Goal: Transaction & Acquisition: Subscribe to service/newsletter

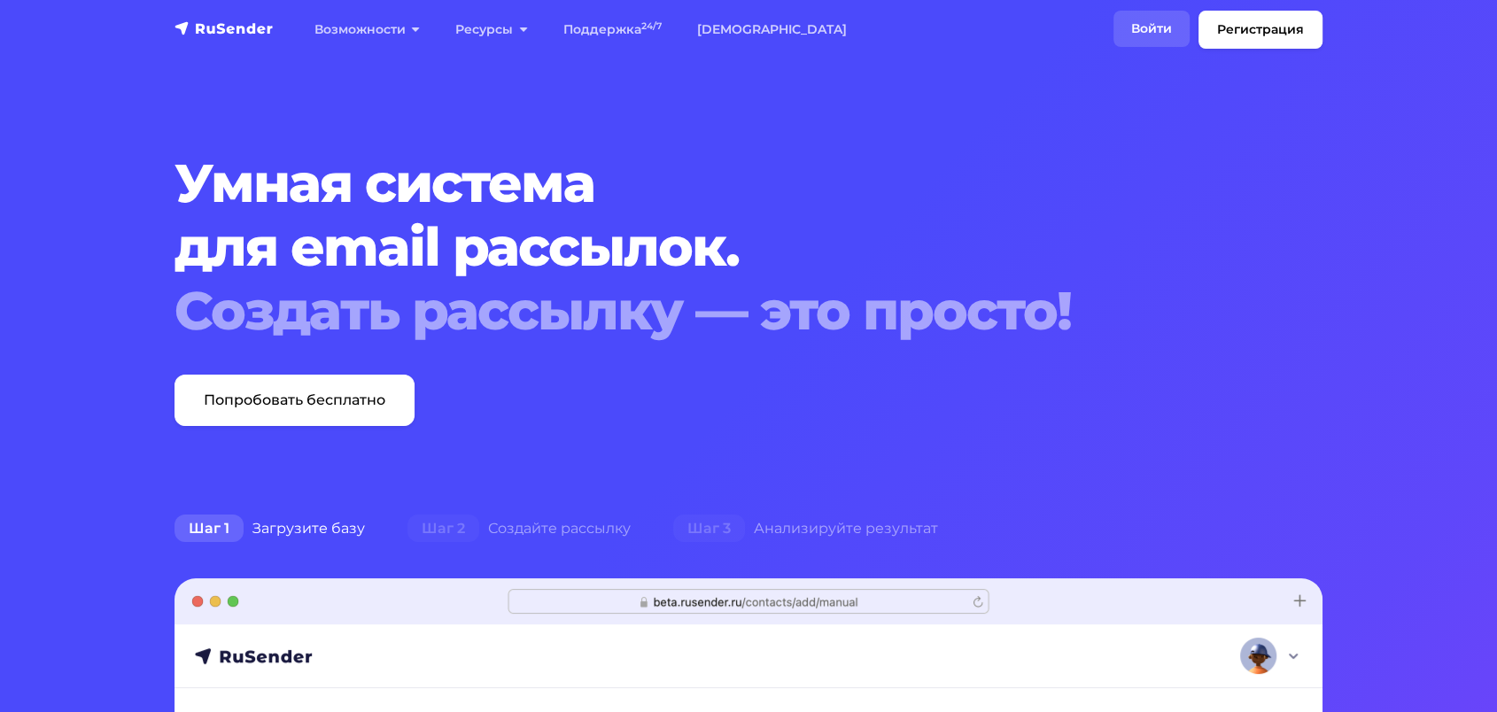
click at [1148, 24] on link "Войти" at bounding box center [1152, 29] width 76 height 36
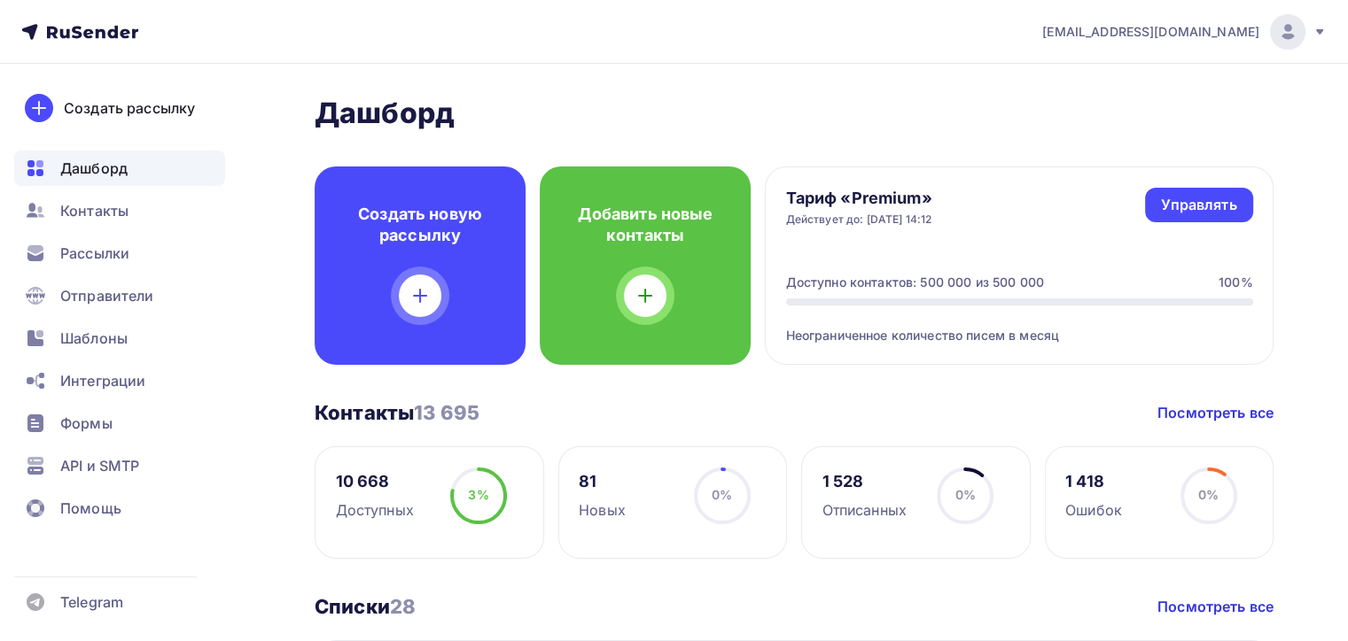
click at [1119, 26] on span "[EMAIL_ADDRESS][DOMAIN_NAME]" at bounding box center [1150, 32] width 217 height 18
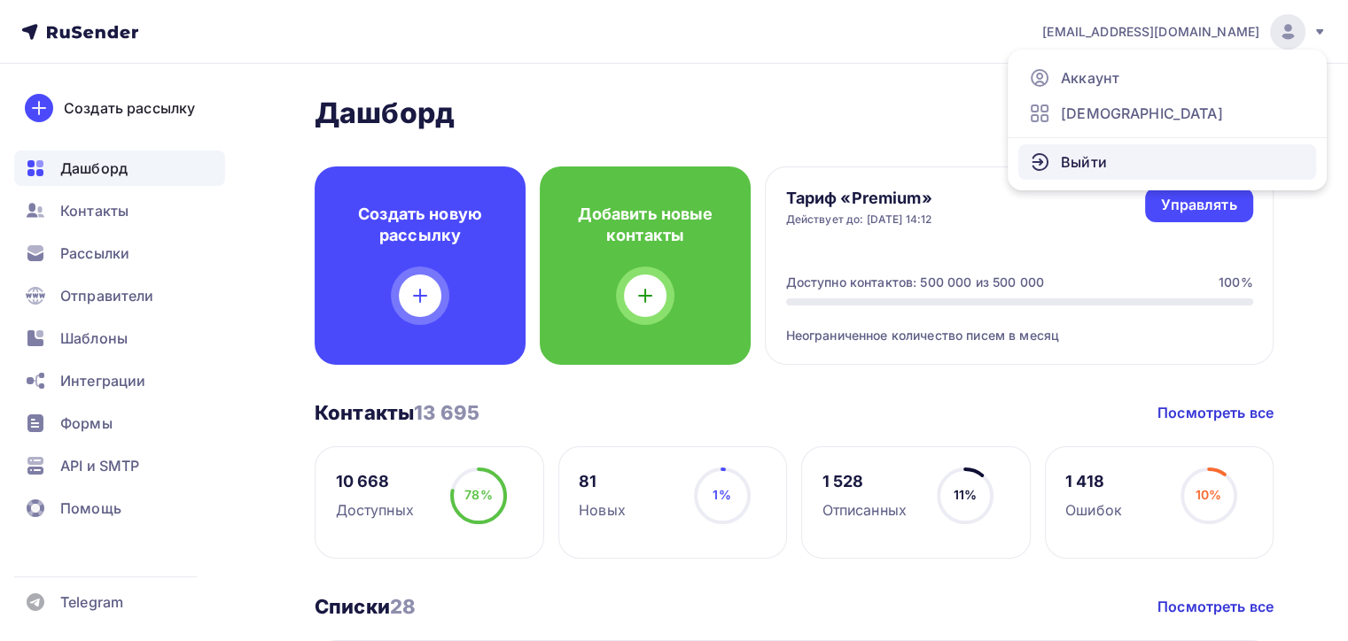
click at [1056, 168] on link "Выйти" at bounding box center [1167, 161] width 298 height 35
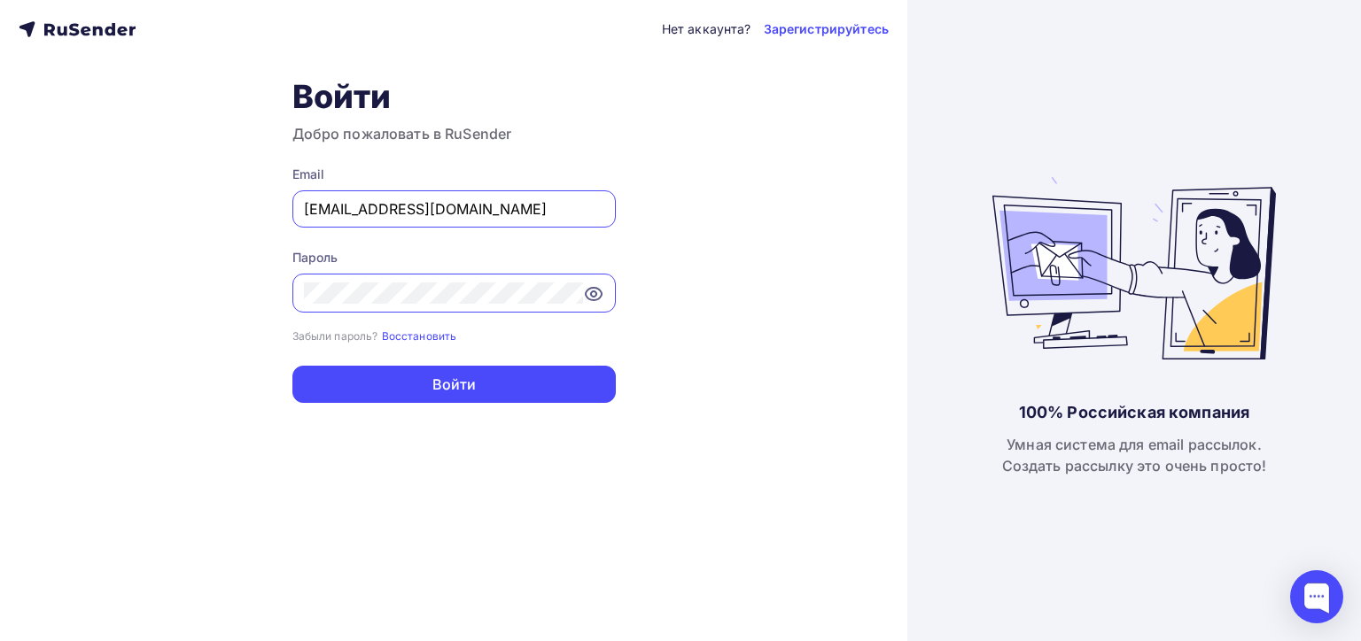
click at [500, 206] on input "[EMAIL_ADDRESS][DOMAIN_NAME]" at bounding box center [454, 208] width 300 height 21
type input "u"
click at [202, 272] on div "Нет аккаунта? Зарегистрируйтесь Войти Добро пожаловать в RuSender Email [EMAIL_…" at bounding box center [453, 320] width 907 height 641
click at [361, 215] on input "[EMAIL_ADDRESS][DOMAIN_NAME]" at bounding box center [454, 208] width 300 height 21
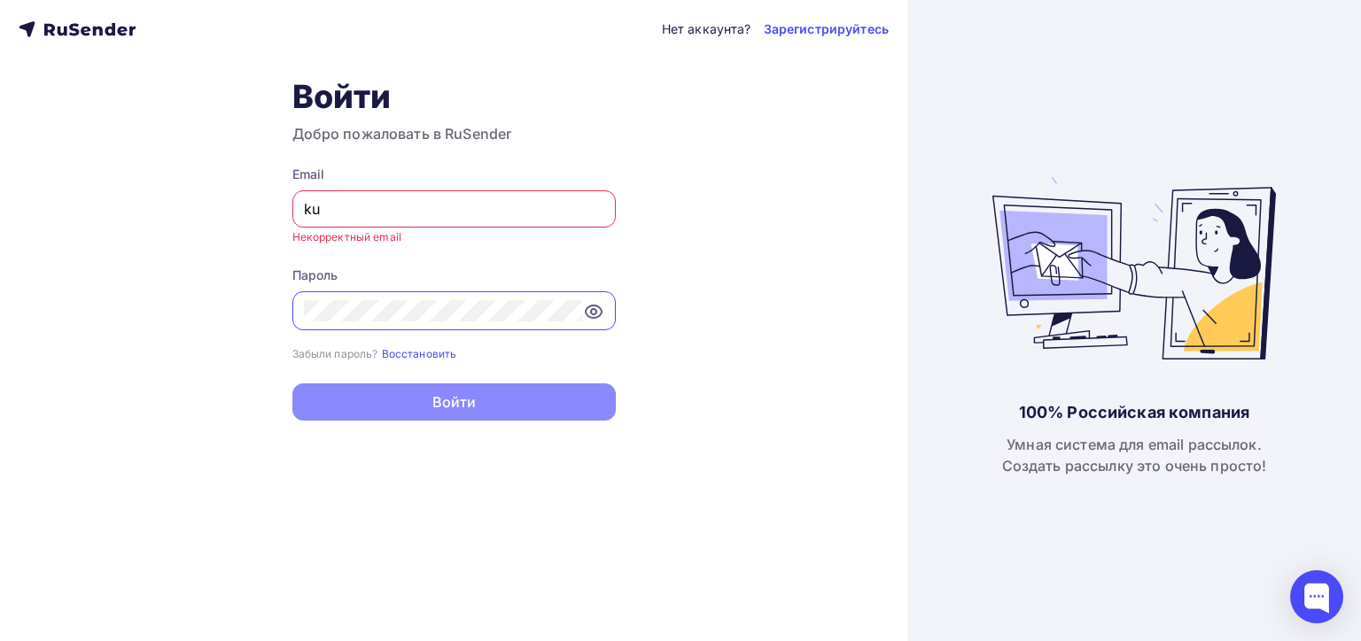
type input "[PERSON_NAME][EMAIL_ADDRESS][DOMAIN_NAME]"
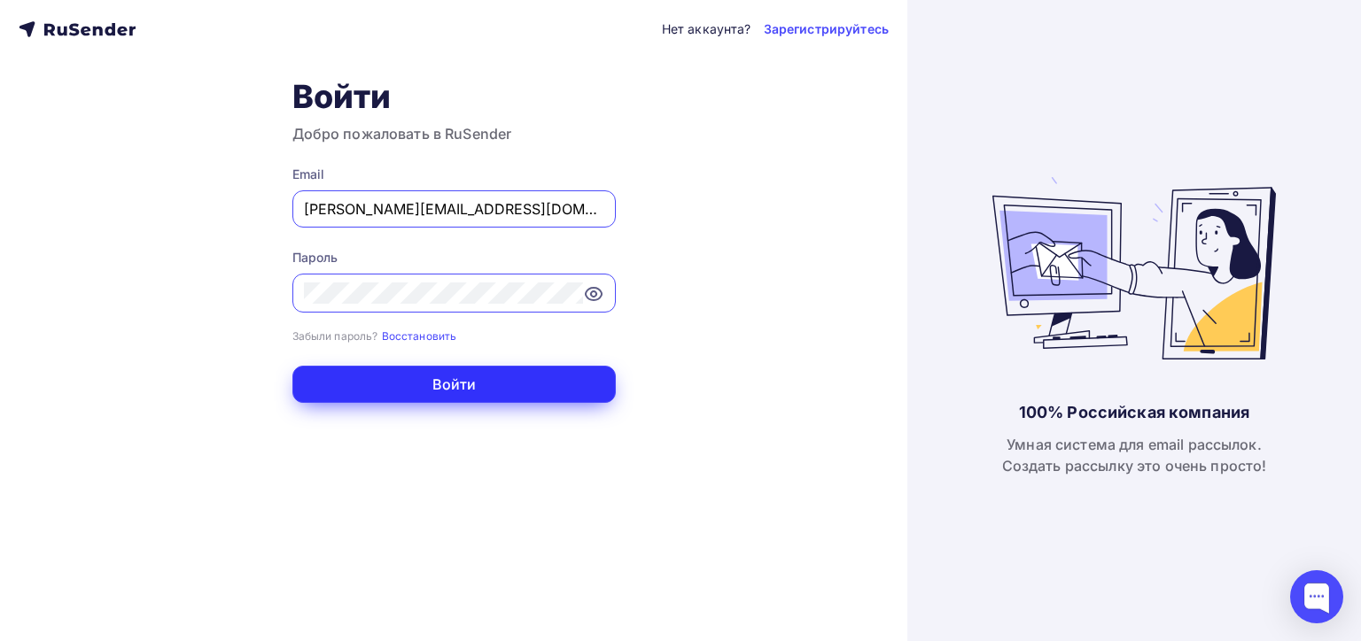
click at [345, 398] on button "Войти" at bounding box center [453, 384] width 323 height 37
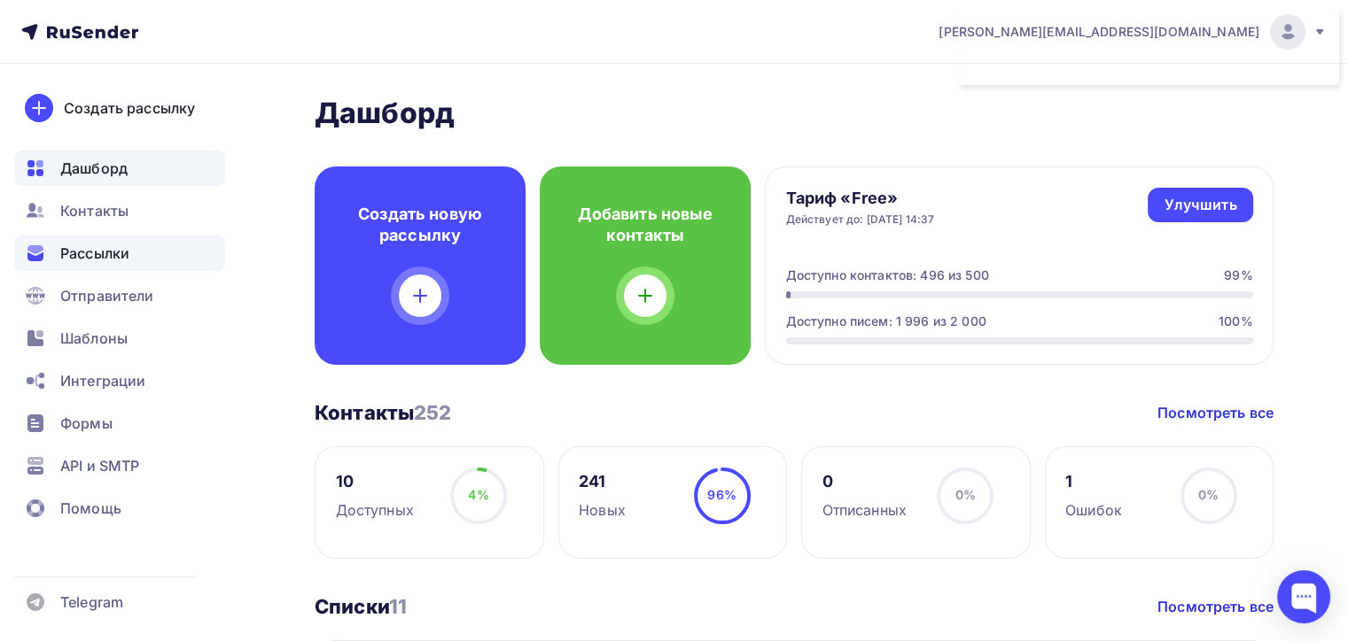
click at [62, 248] on span "Рассылки" at bounding box center [94, 253] width 69 height 21
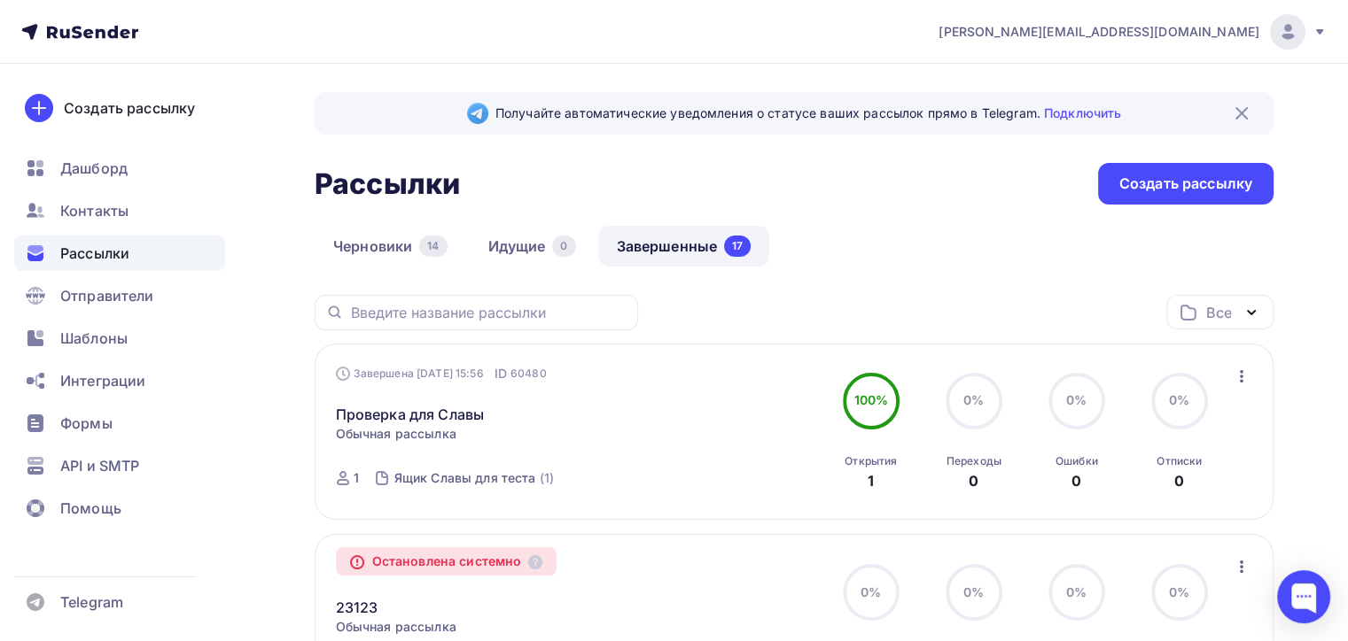
click at [1070, 197] on div "Рассылки Рассылки Создать рассылку" at bounding box center [794, 184] width 959 height 42
click at [1113, 189] on div "Создать рассылку" at bounding box center [1185, 184] width 175 height 42
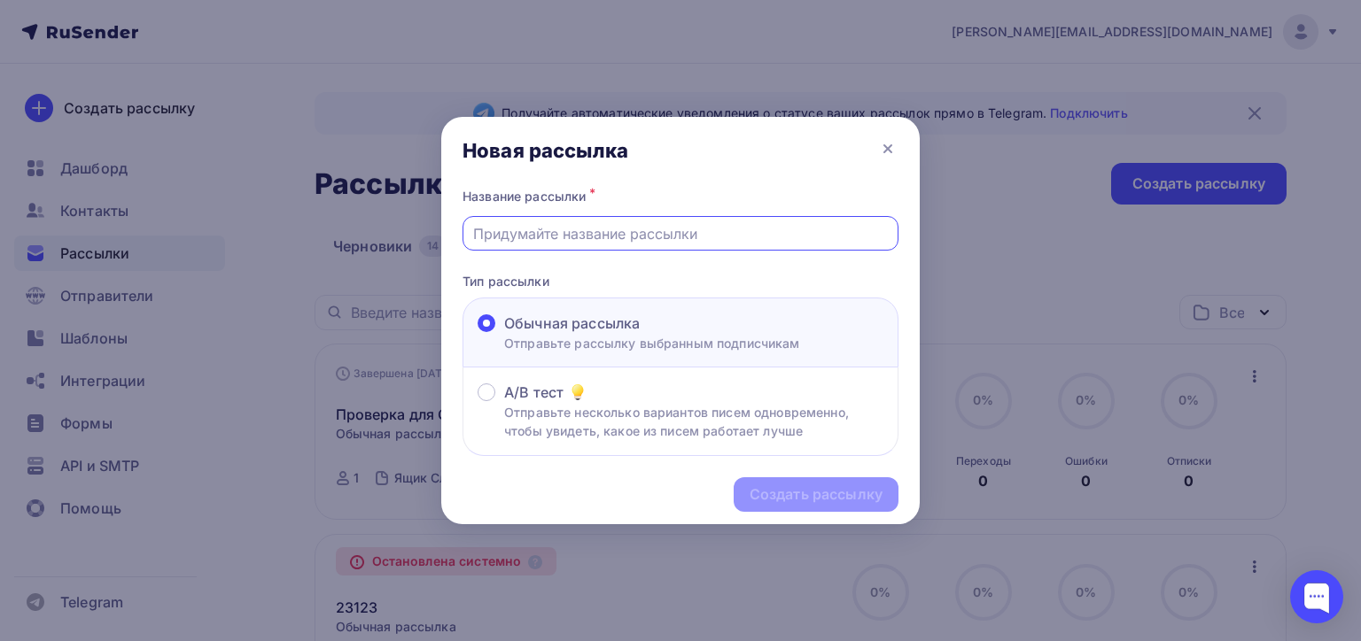
click at [501, 238] on input "text" at bounding box center [681, 233] width 416 height 21
type input "Test with dosyl"
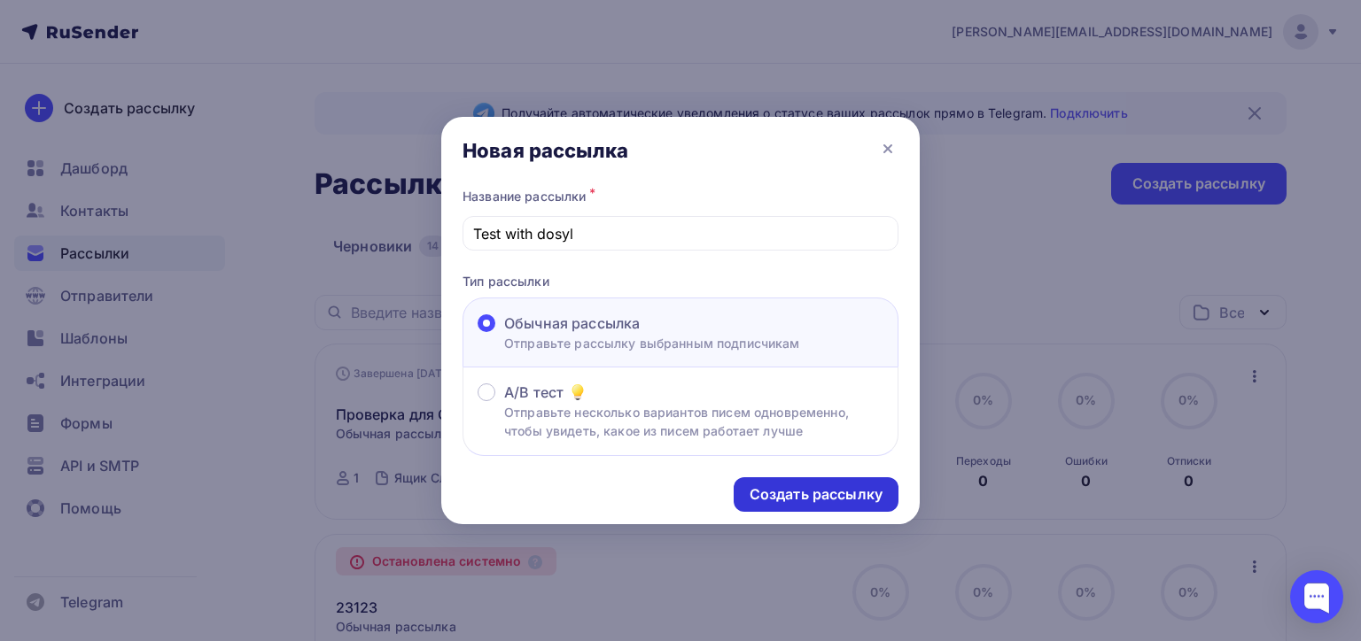
click at [757, 491] on div "Создать рассылку" at bounding box center [816, 495] width 133 height 20
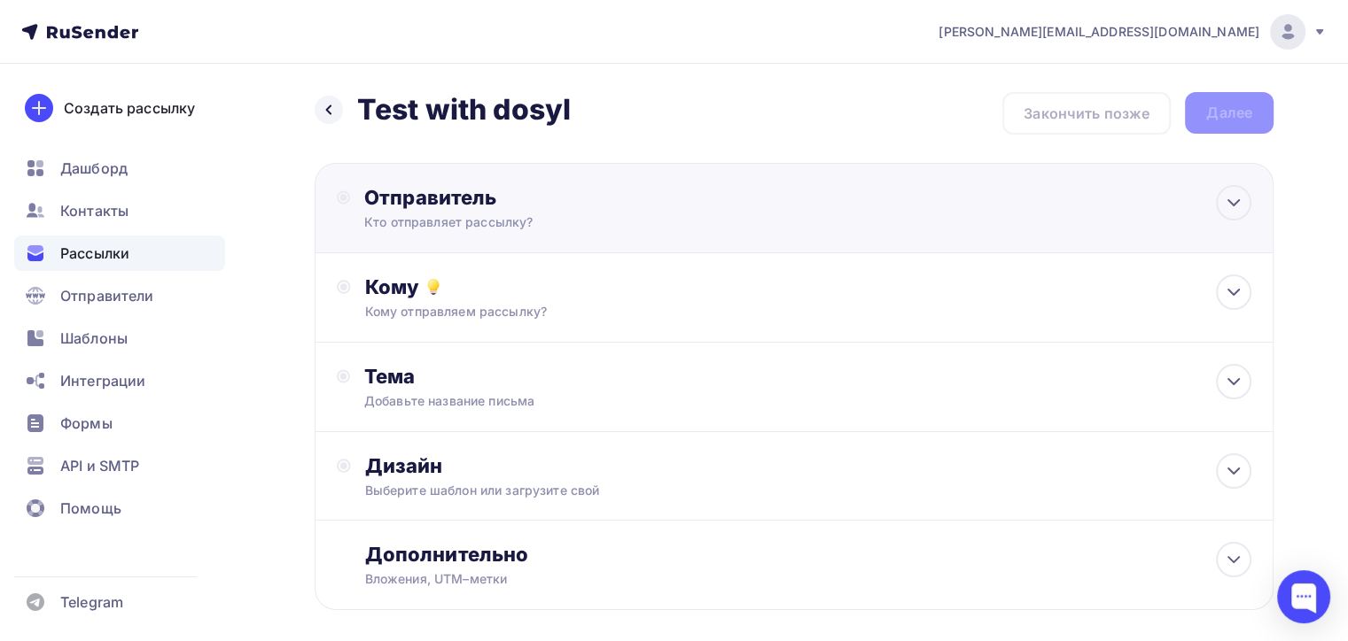
click at [524, 207] on div "Отправитель" at bounding box center [556, 197] width 384 height 25
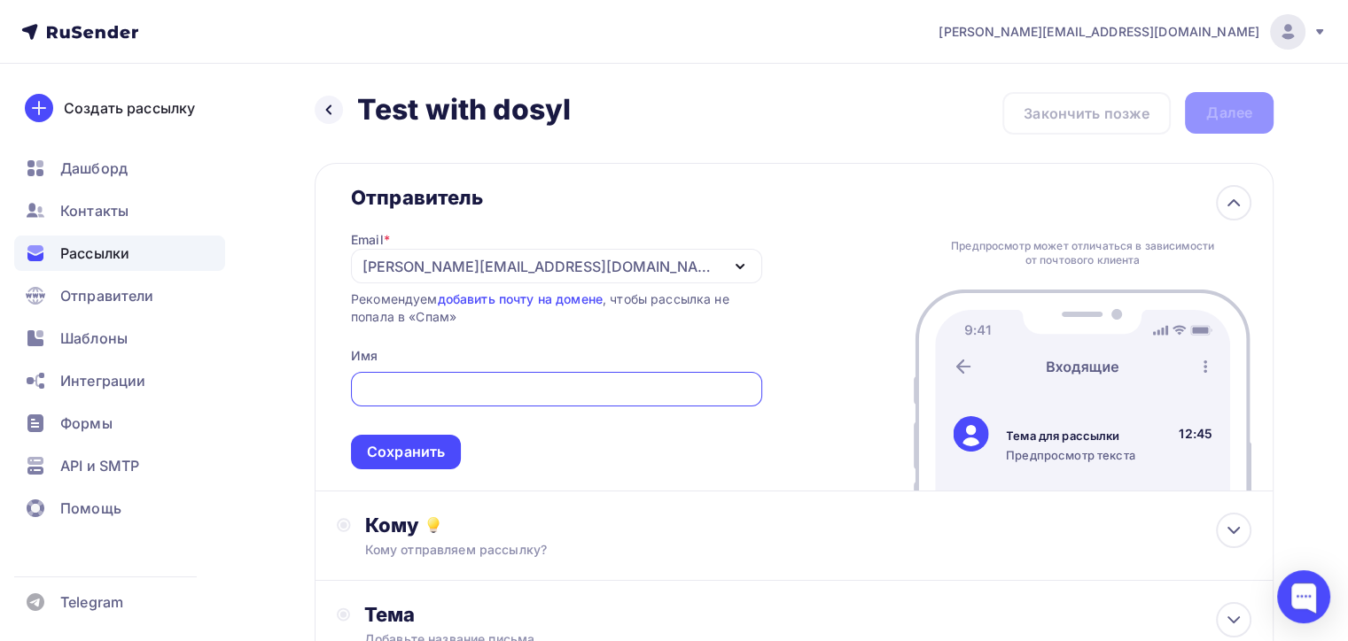
click at [402, 279] on div "Email * [PERSON_NAME][EMAIL_ADDRESS][DOMAIN_NAME] [EMAIL_ADDRESS][DOMAIN_NAME] …" at bounding box center [556, 340] width 411 height 260
click at [402, 276] on div "[PERSON_NAME][EMAIL_ADDRESS][DOMAIN_NAME]" at bounding box center [556, 266] width 411 height 35
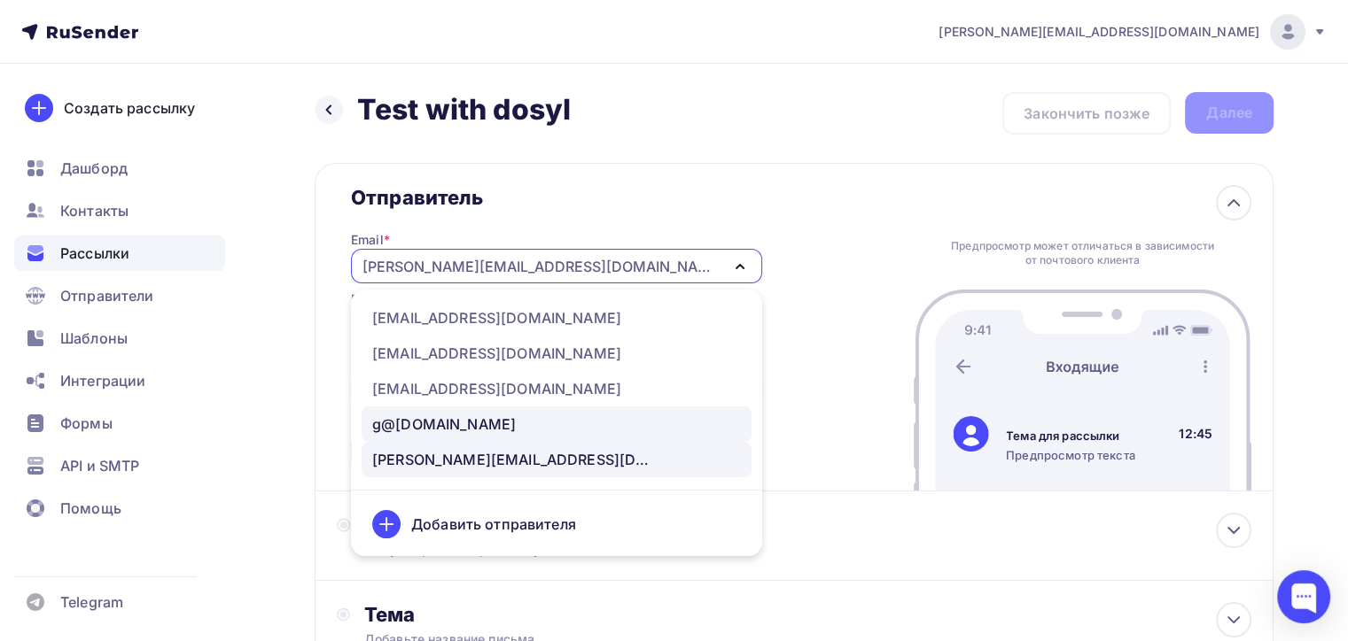
click at [429, 414] on div "g@[DOMAIN_NAME]" at bounding box center [444, 424] width 144 height 21
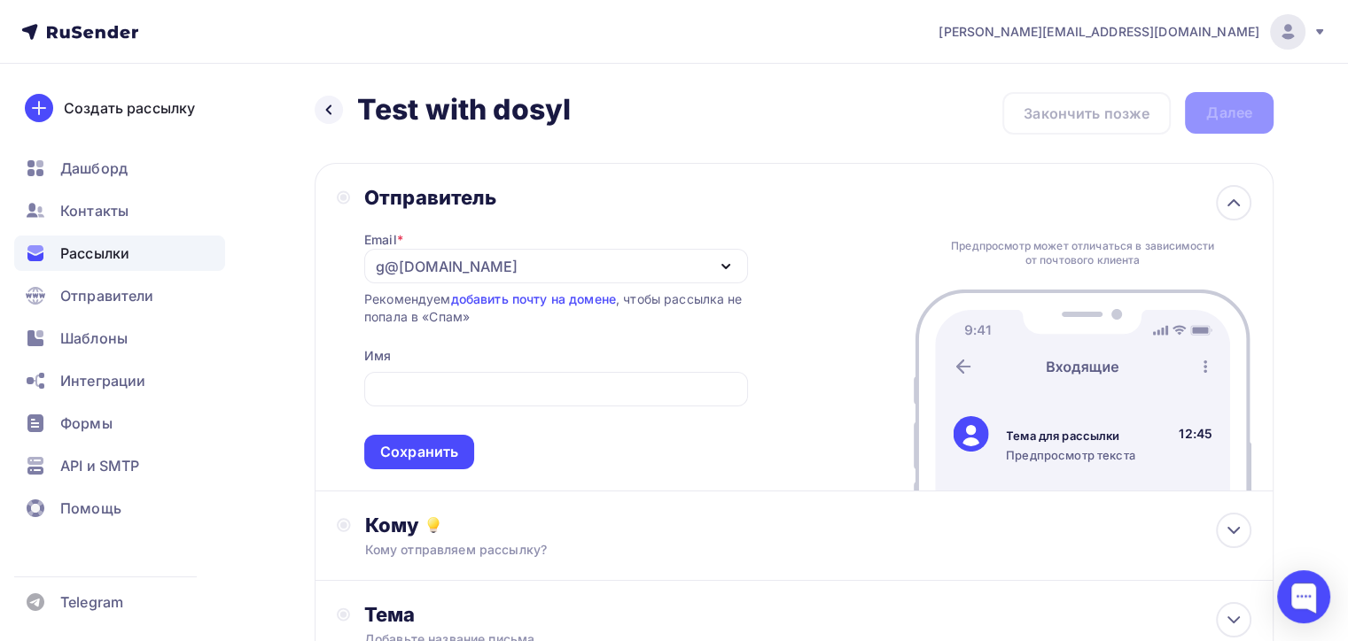
click at [408, 453] on div "Сохранить" at bounding box center [419, 452] width 78 height 20
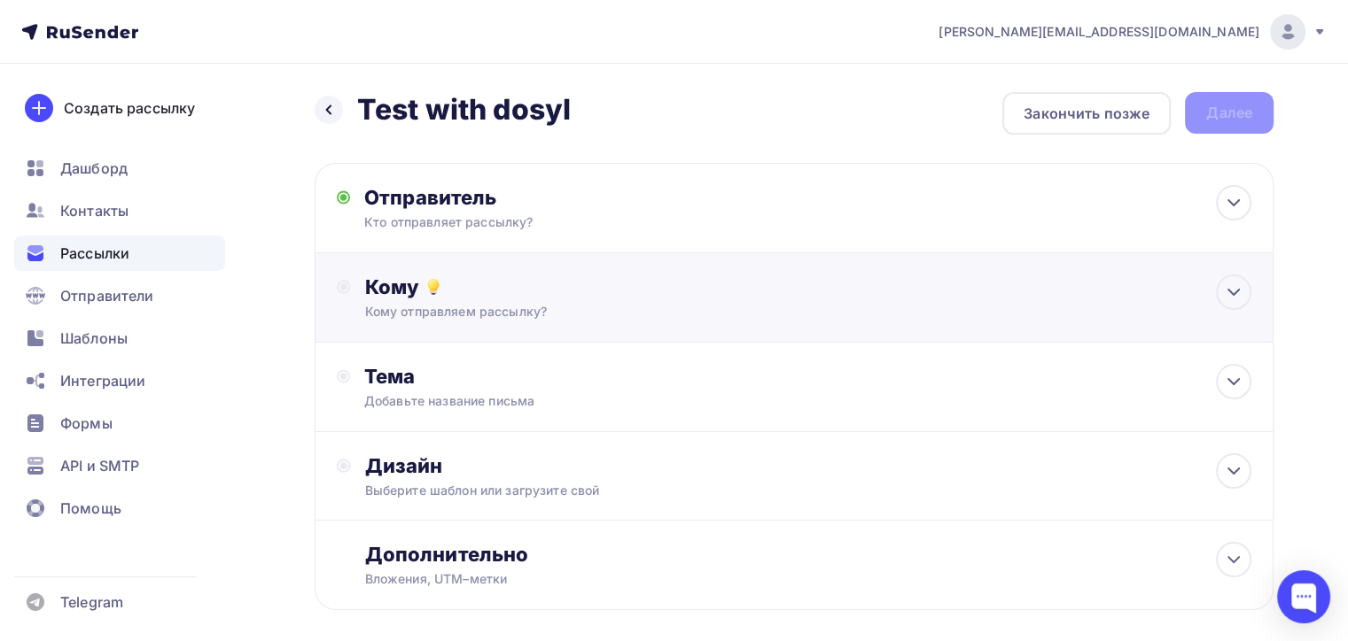
click at [411, 327] on div "Кому Кому отправляем рассылку? Списки получателей Выберите список Все списки id…" at bounding box center [794, 297] width 959 height 89
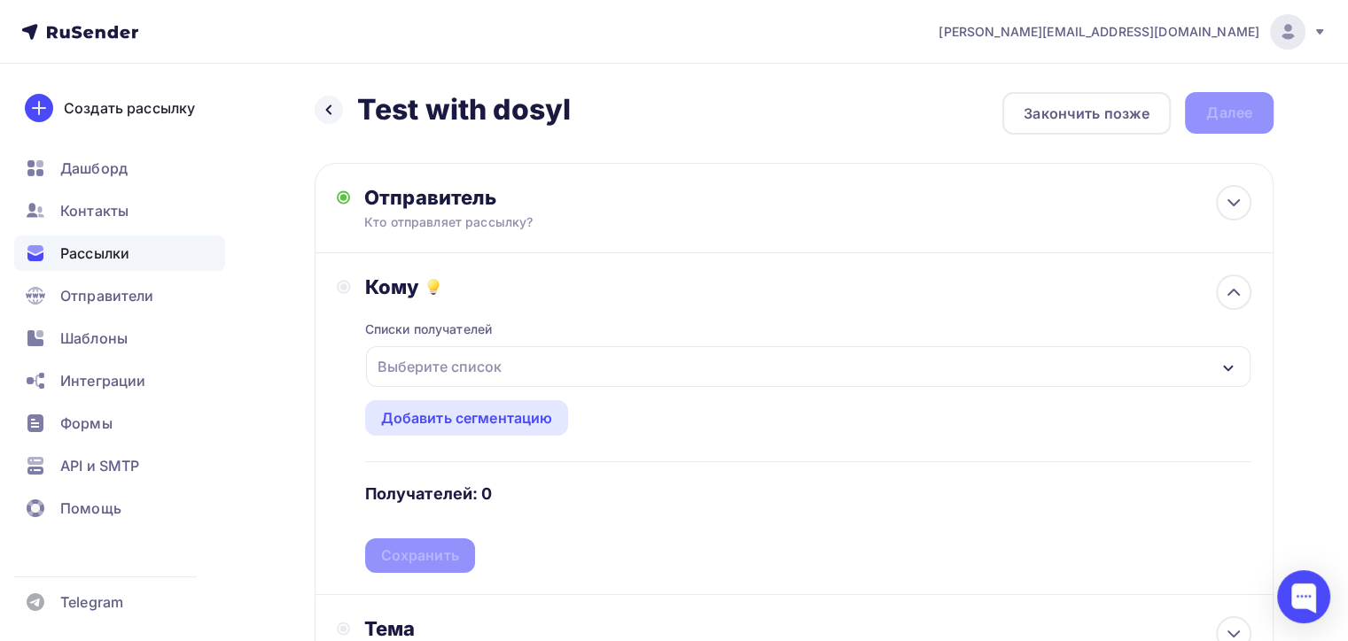
click at [425, 361] on div "Выберите список" at bounding box center [439, 367] width 138 height 32
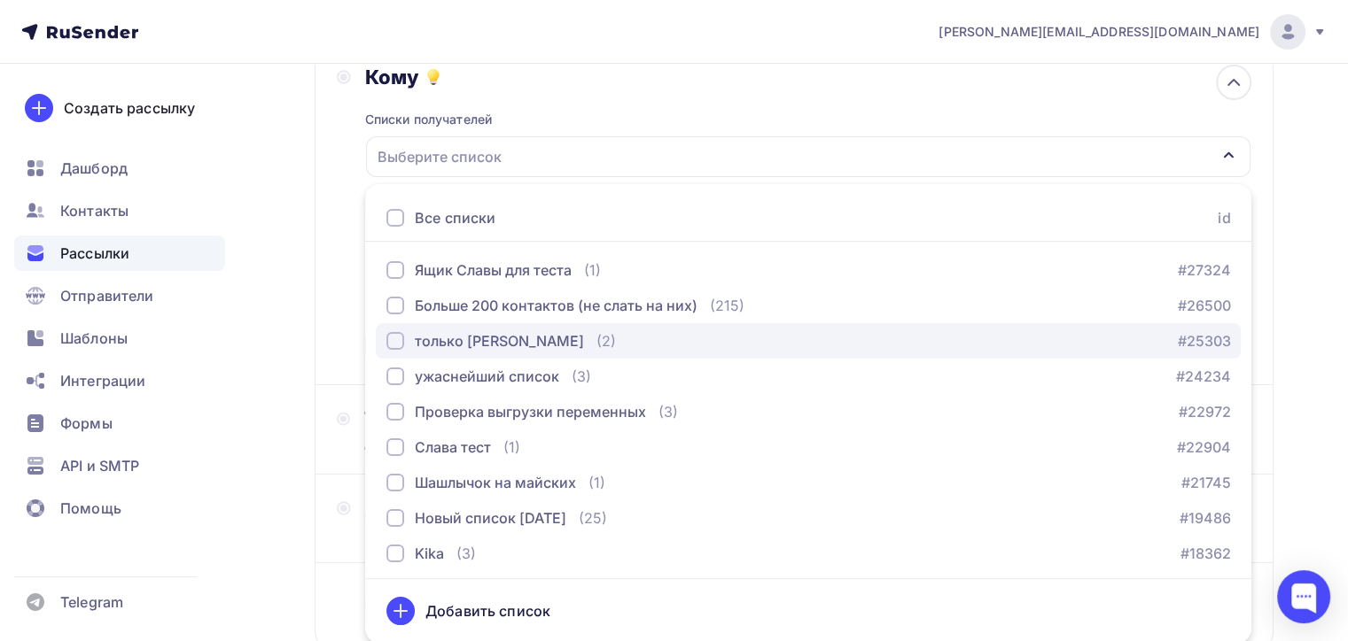
click at [400, 348] on div "только [PERSON_NAME]" at bounding box center [485, 340] width 198 height 21
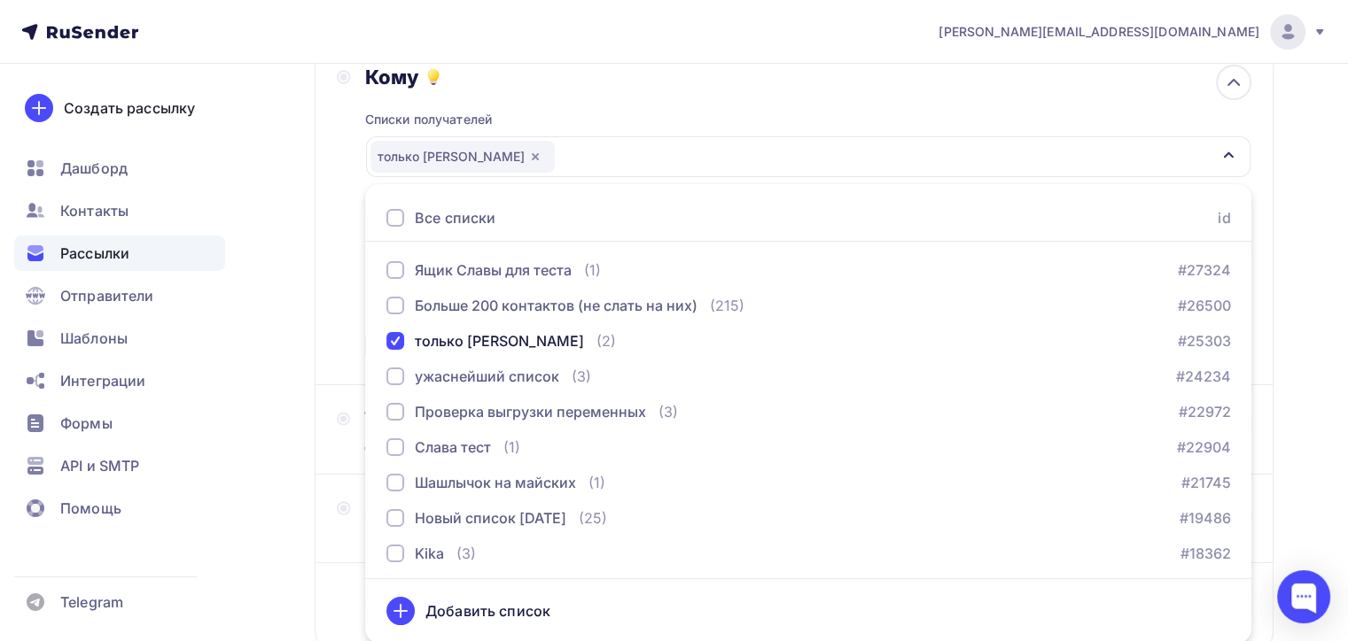
click at [354, 359] on div "Кому Списки получателей только я Все списки id Ящик Славы для теста (1) #27324 …" at bounding box center [794, 214] width 914 height 299
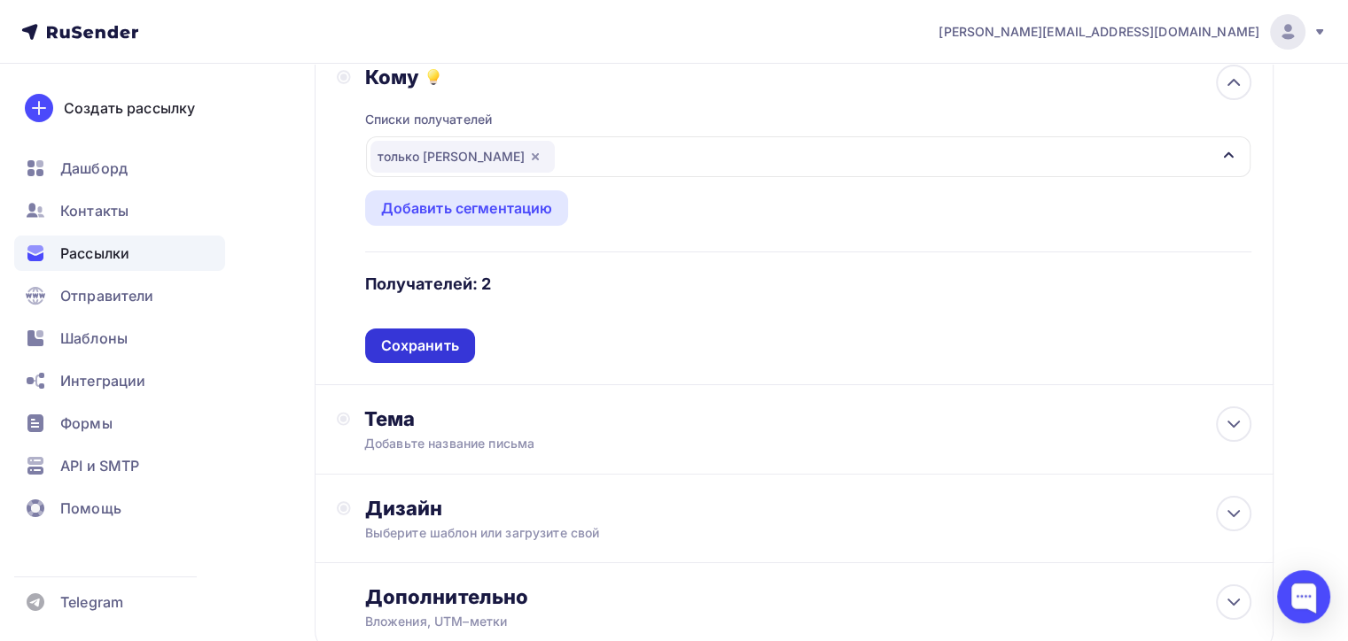
click at [383, 351] on div "Сохранить" at bounding box center [420, 346] width 78 height 20
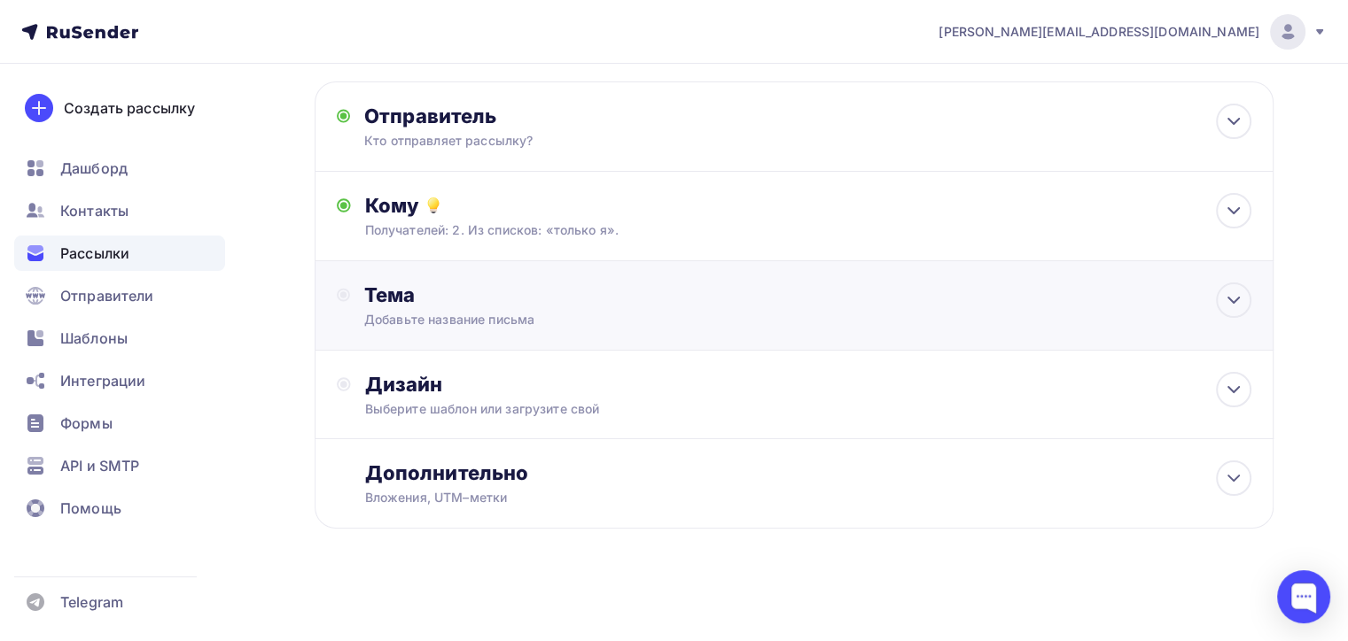
click at [391, 301] on div "Тема" at bounding box center [539, 295] width 350 height 25
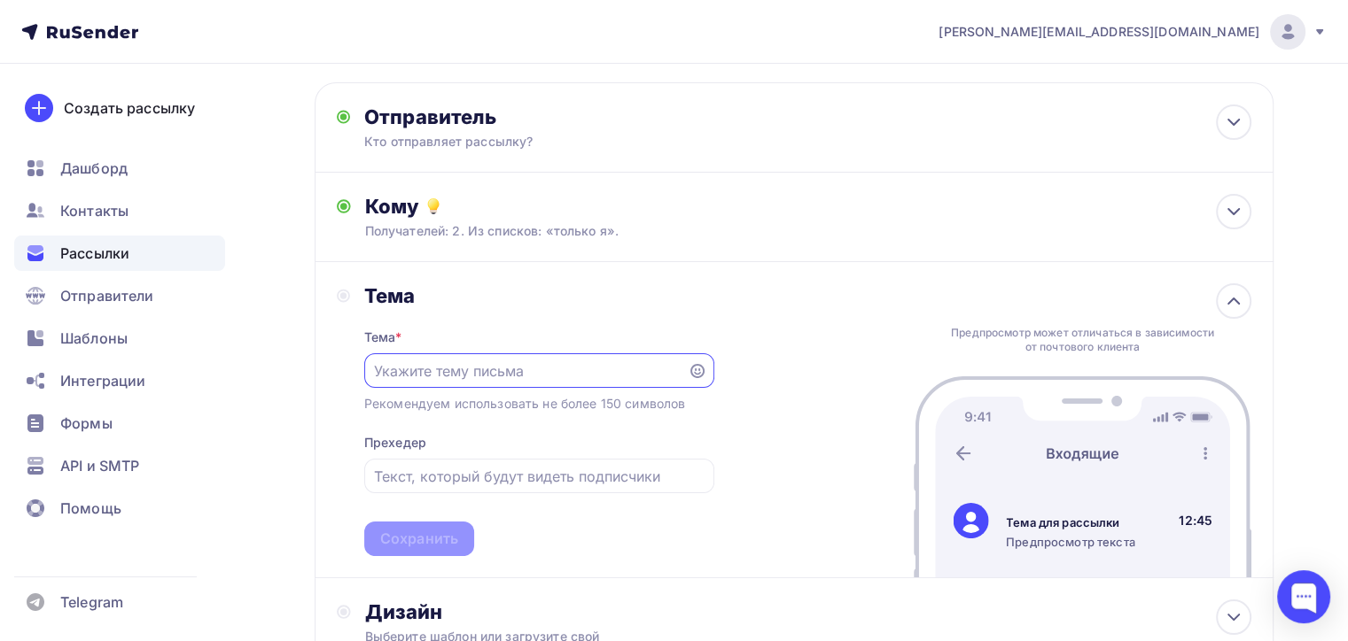
scroll to position [0, 0]
type input "Test1"
click at [413, 531] on div "Сохранить" at bounding box center [419, 540] width 78 height 20
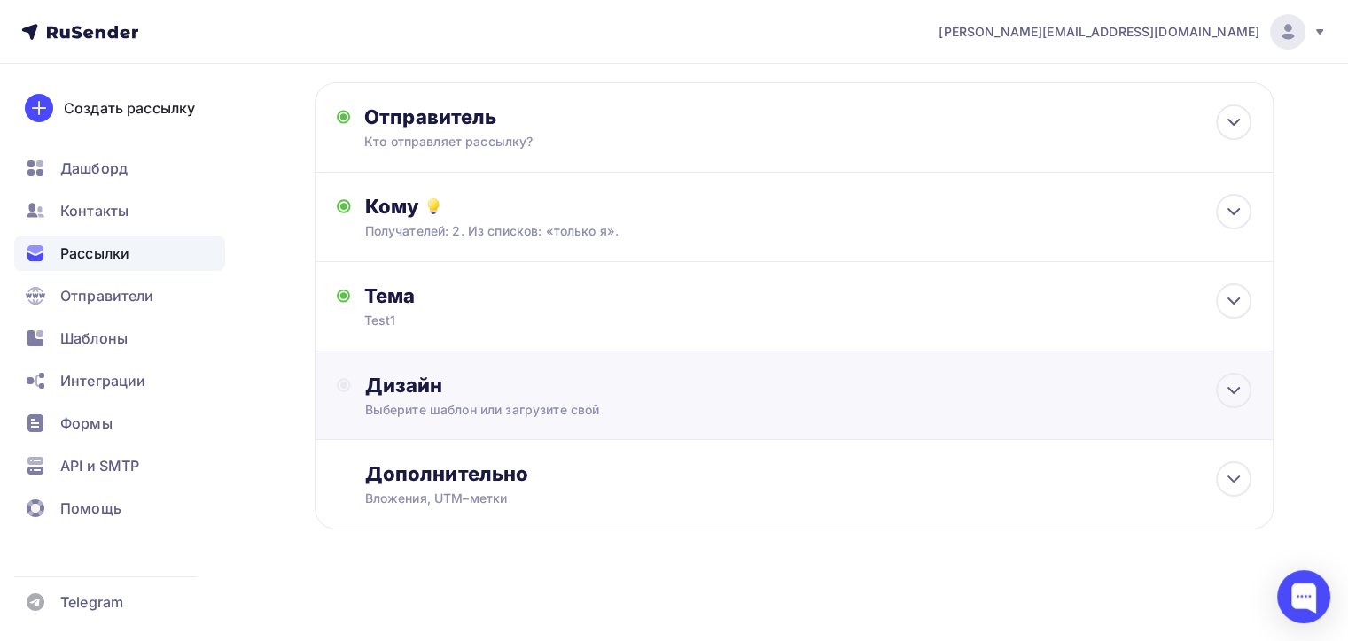
click at [438, 393] on div "Дизайн" at bounding box center [808, 385] width 886 height 25
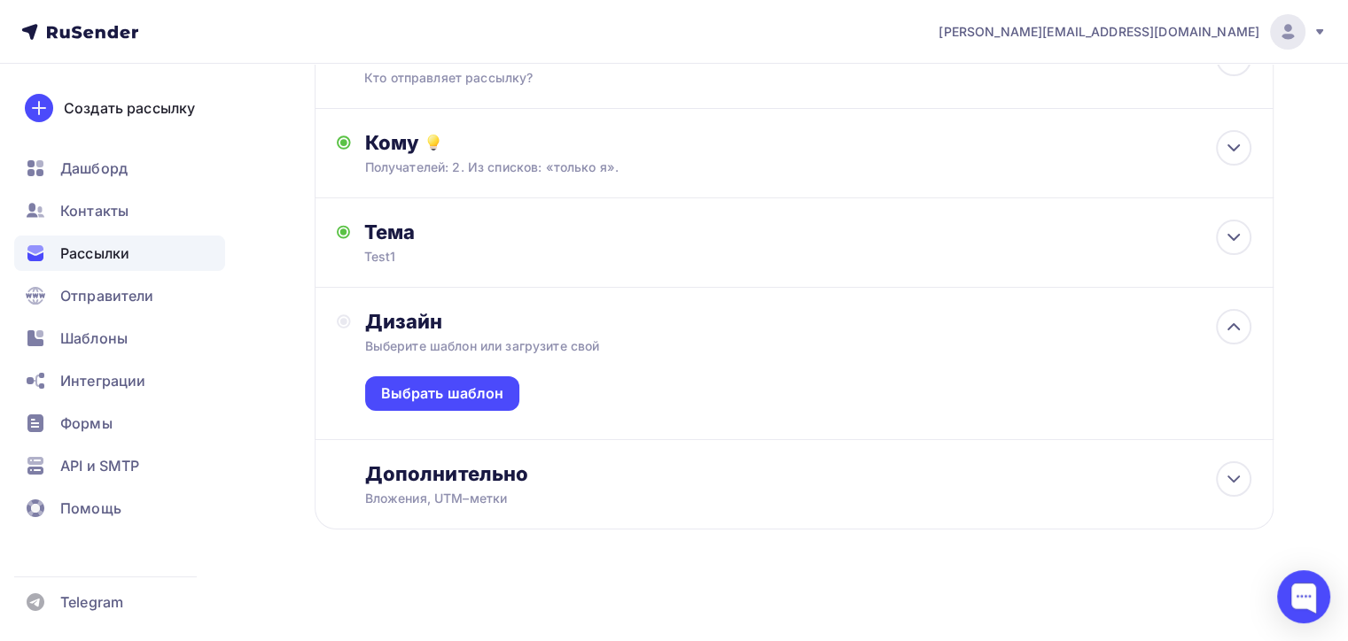
scroll to position [144, 0]
click at [434, 396] on div "Выбрать шаблон" at bounding box center [442, 395] width 123 height 20
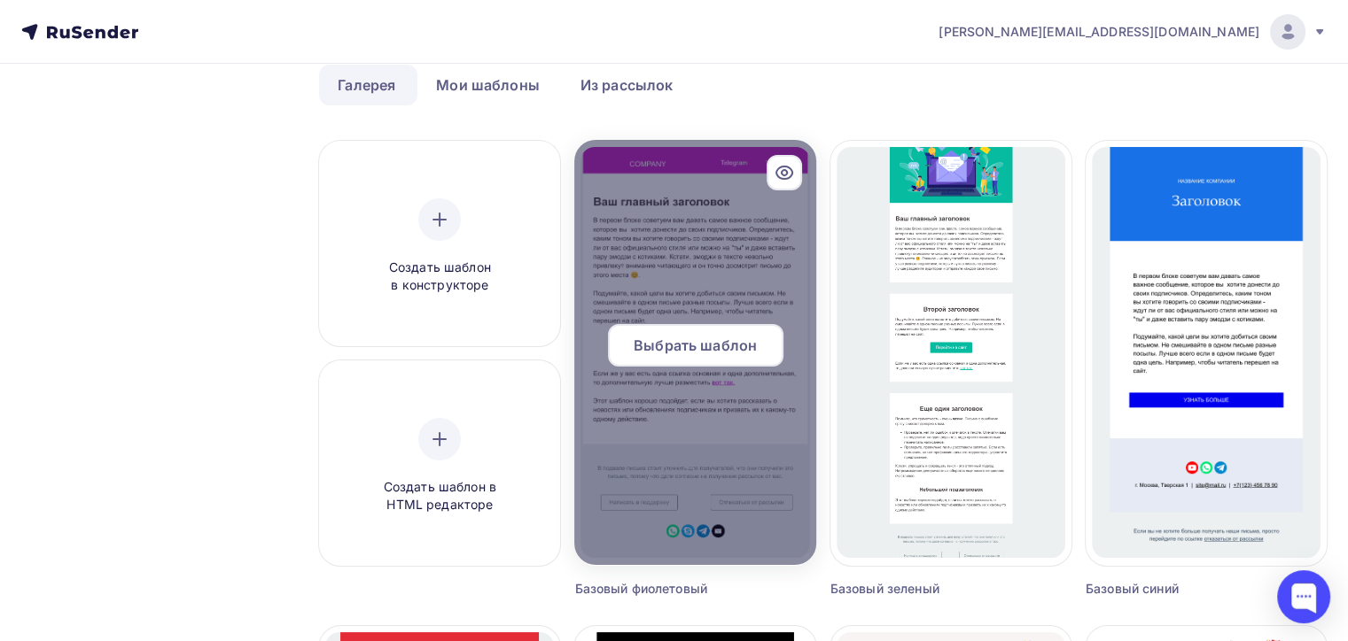
scroll to position [89, 0]
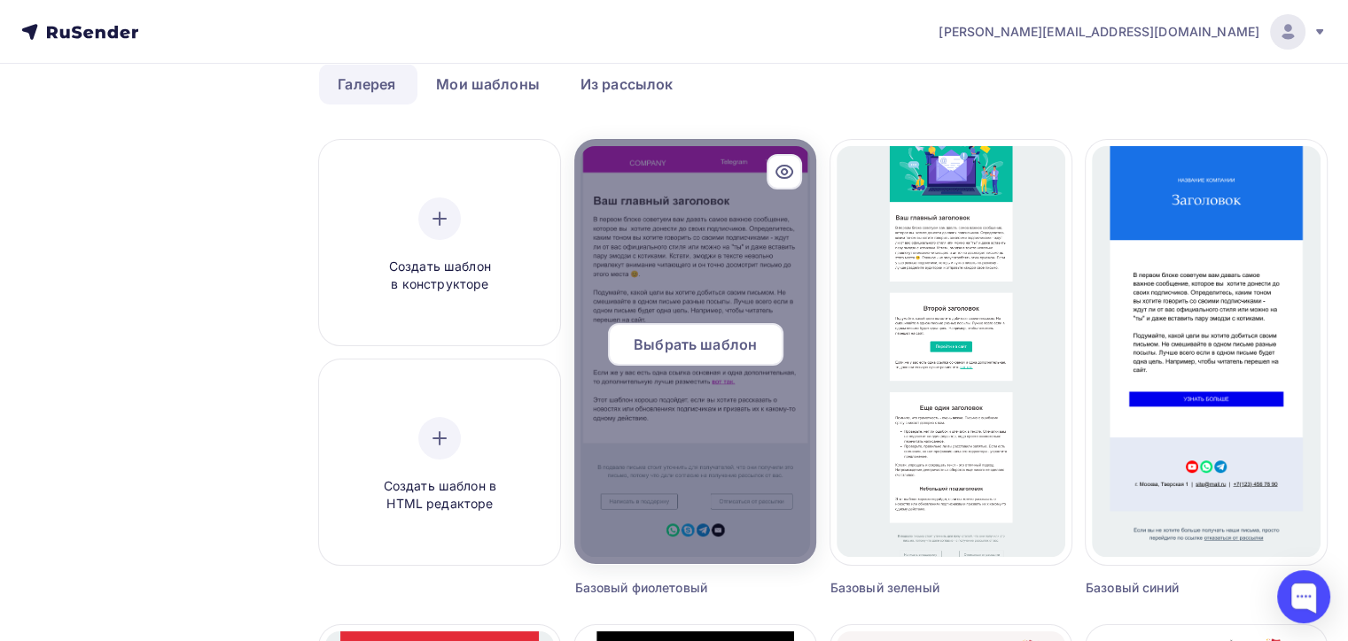
click at [701, 326] on div "Выбрать шаблон" at bounding box center [695, 344] width 175 height 43
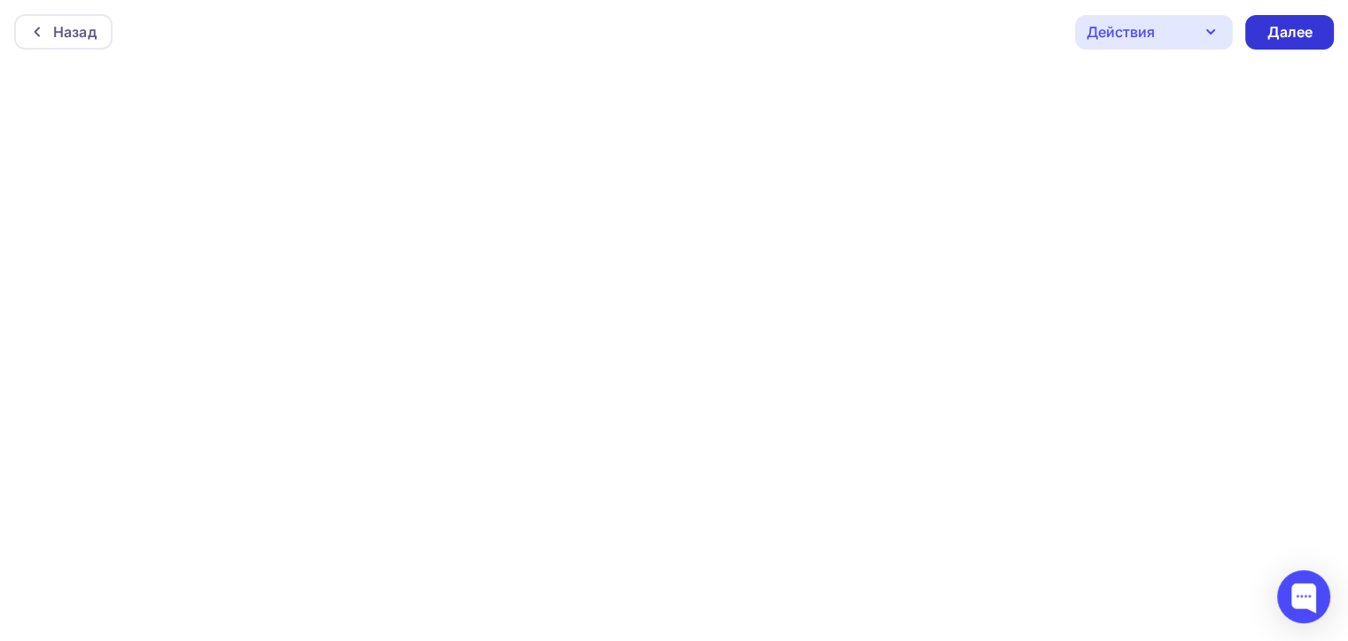
click at [1283, 32] on div "Далее" at bounding box center [1289, 32] width 46 height 20
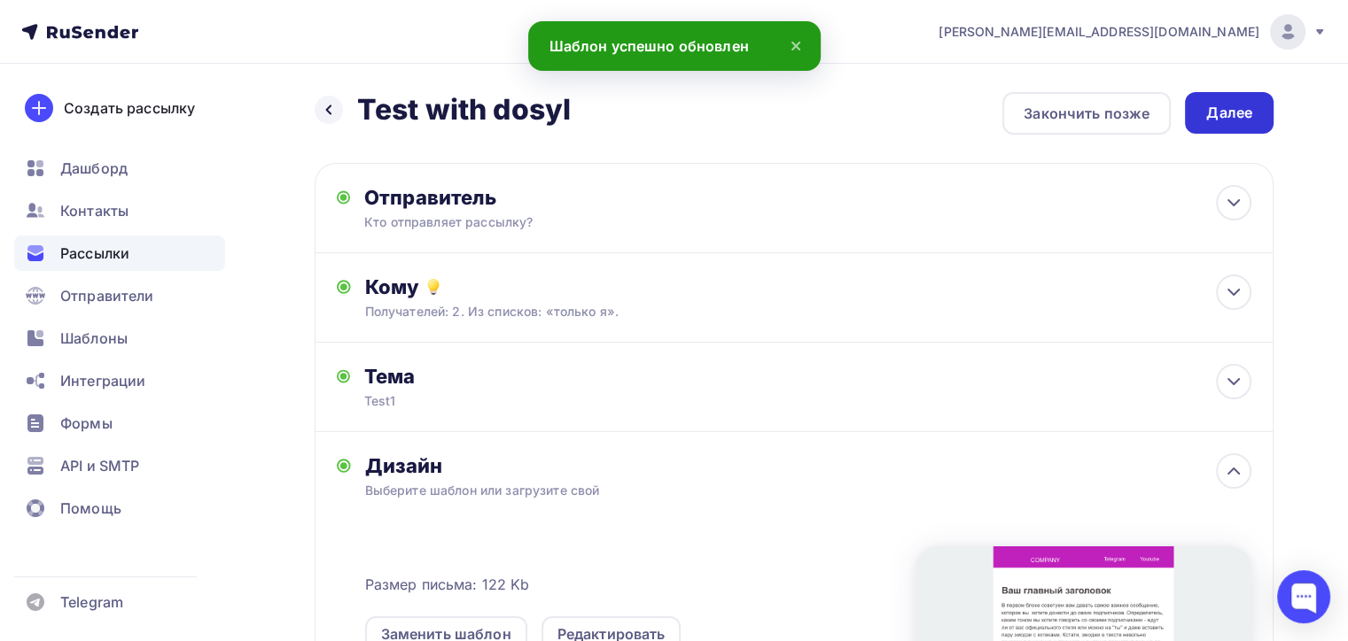
click at [1209, 115] on div "Далее" at bounding box center [1229, 113] width 46 height 20
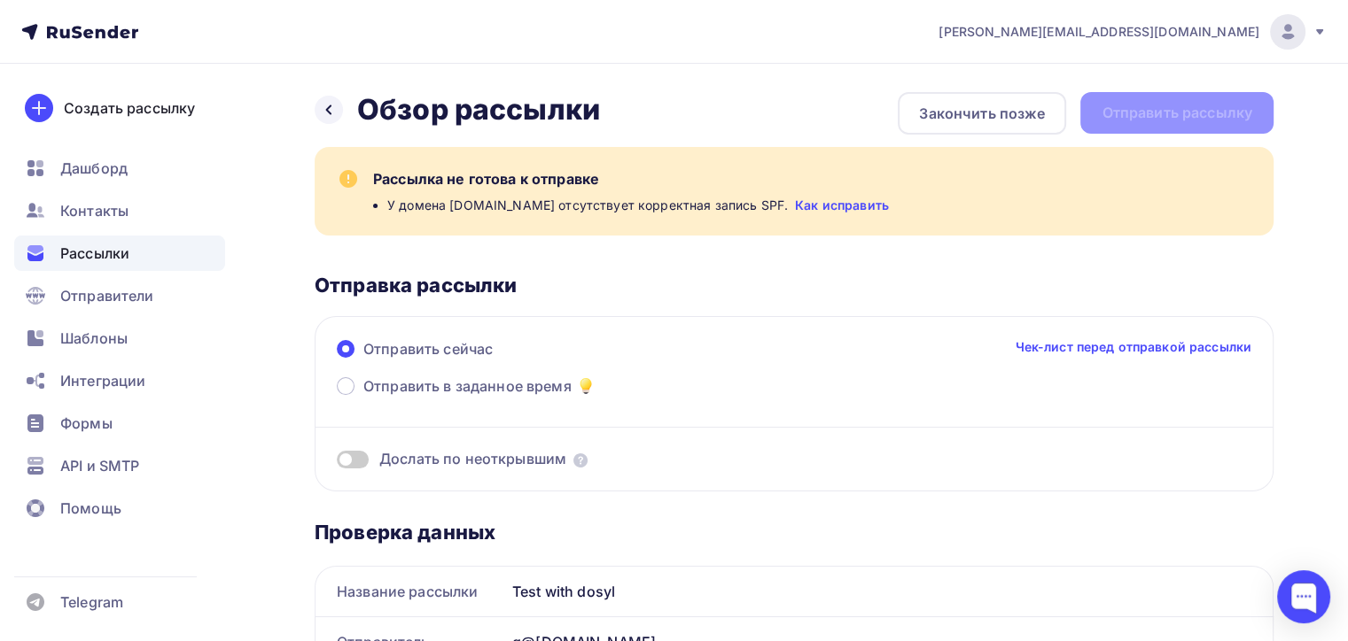
scroll to position [4, 0]
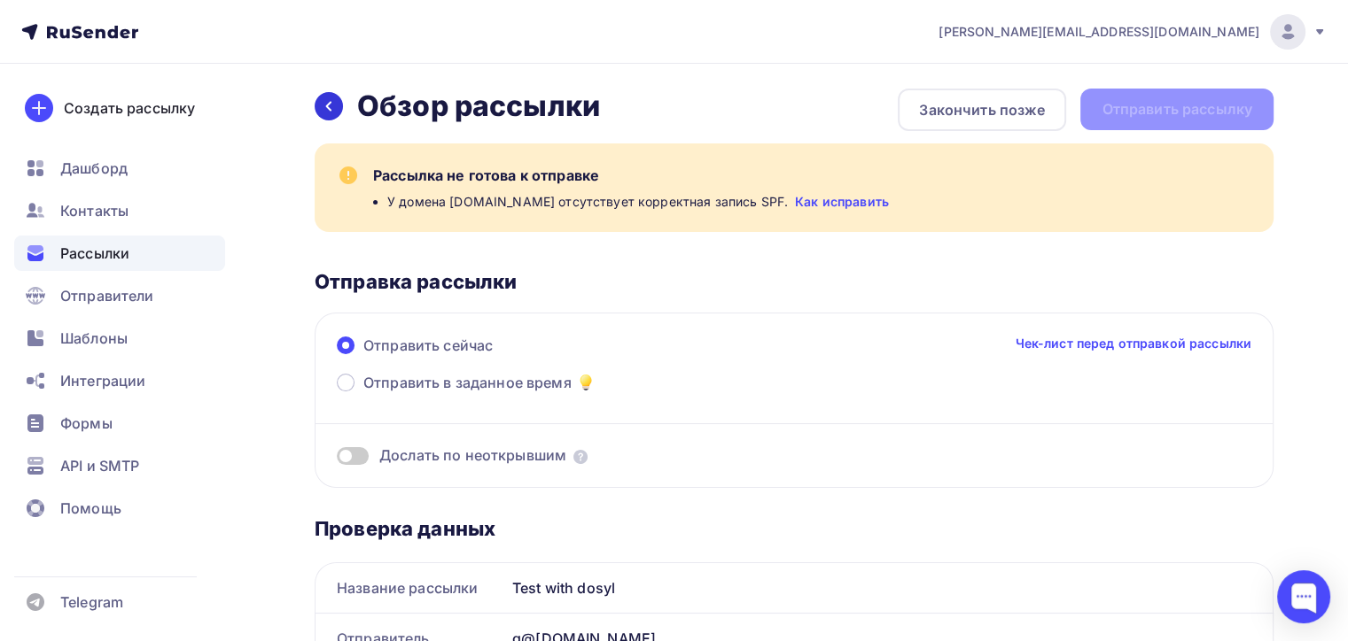
click at [330, 113] on div at bounding box center [329, 106] width 28 height 28
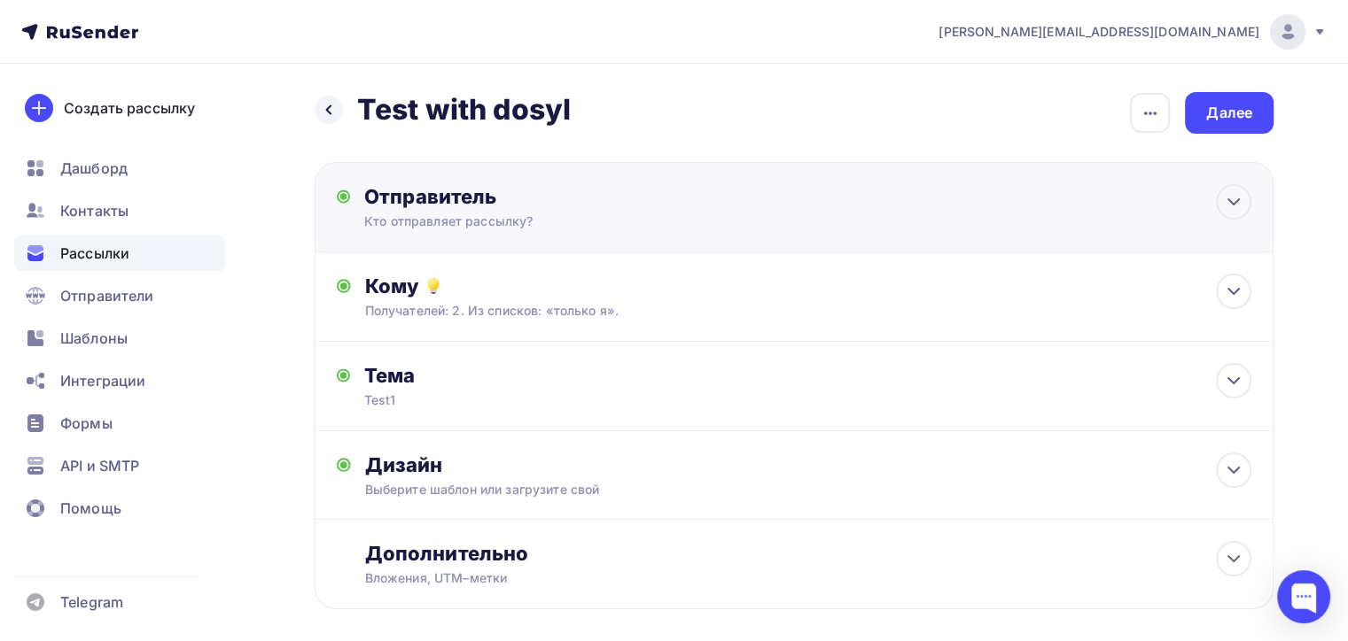
click at [412, 202] on div "Отправитель" at bounding box center [556, 196] width 384 height 25
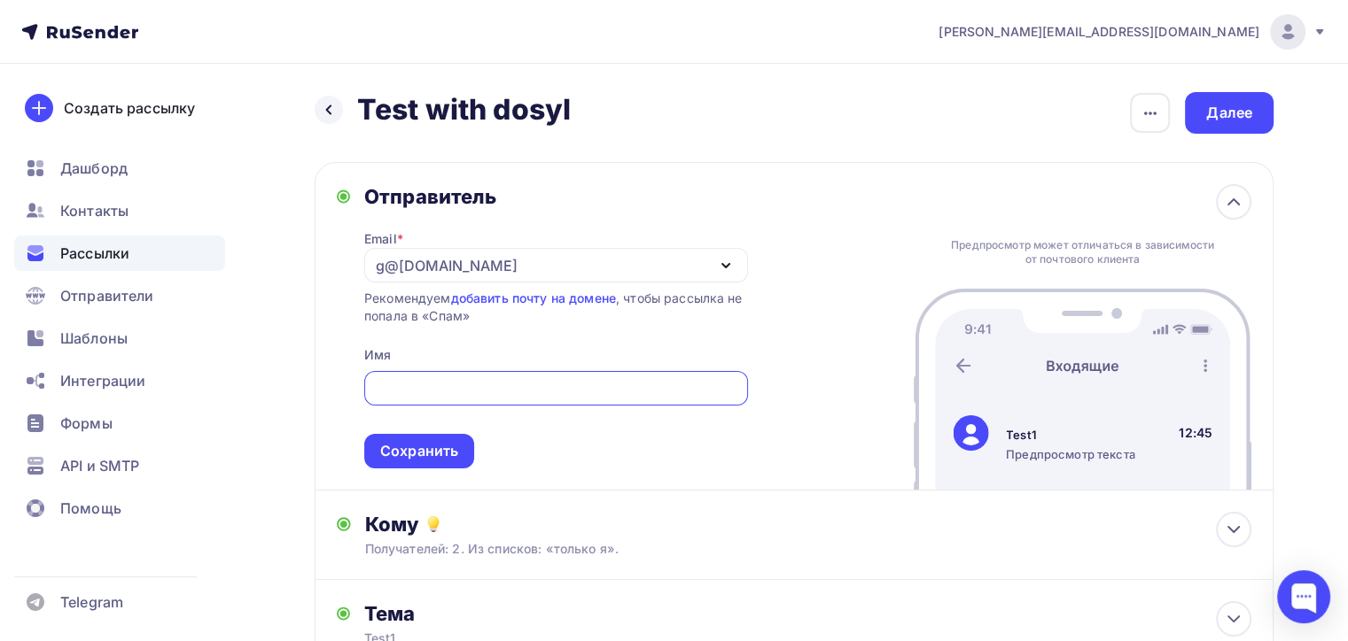
click at [418, 271] on div "g@[DOMAIN_NAME]" at bounding box center [447, 265] width 142 height 21
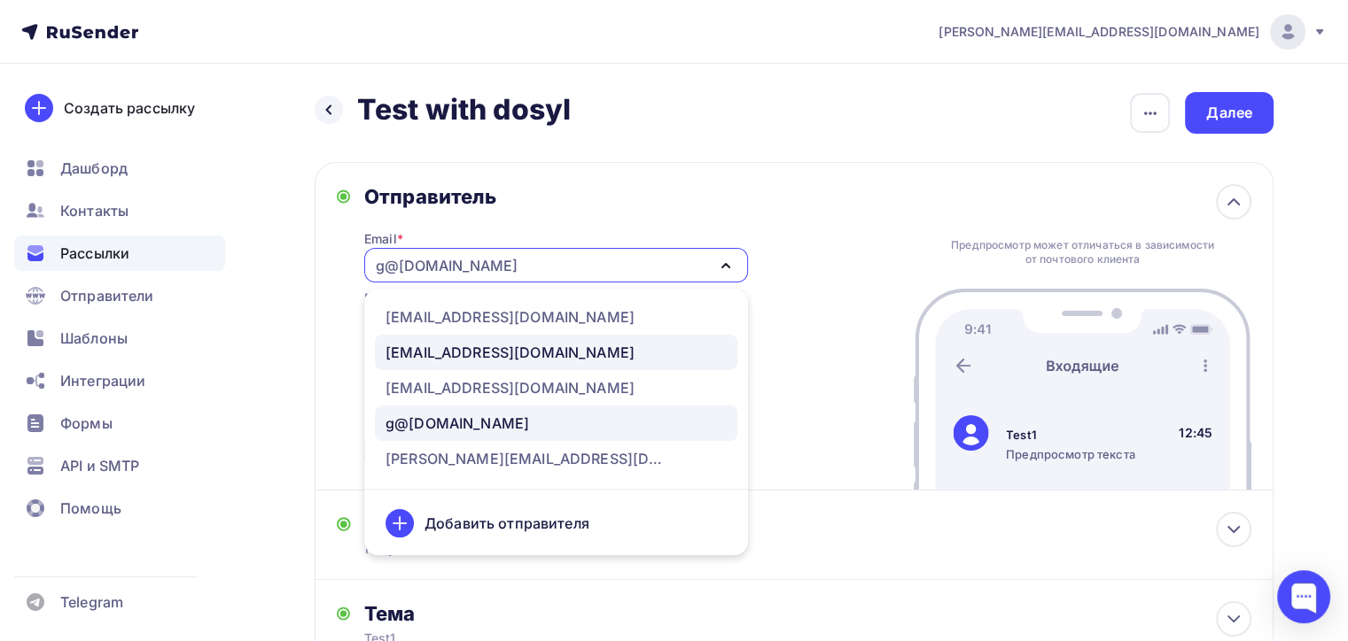
click at [436, 364] on link "[EMAIL_ADDRESS][DOMAIN_NAME]" at bounding box center [556, 352] width 362 height 35
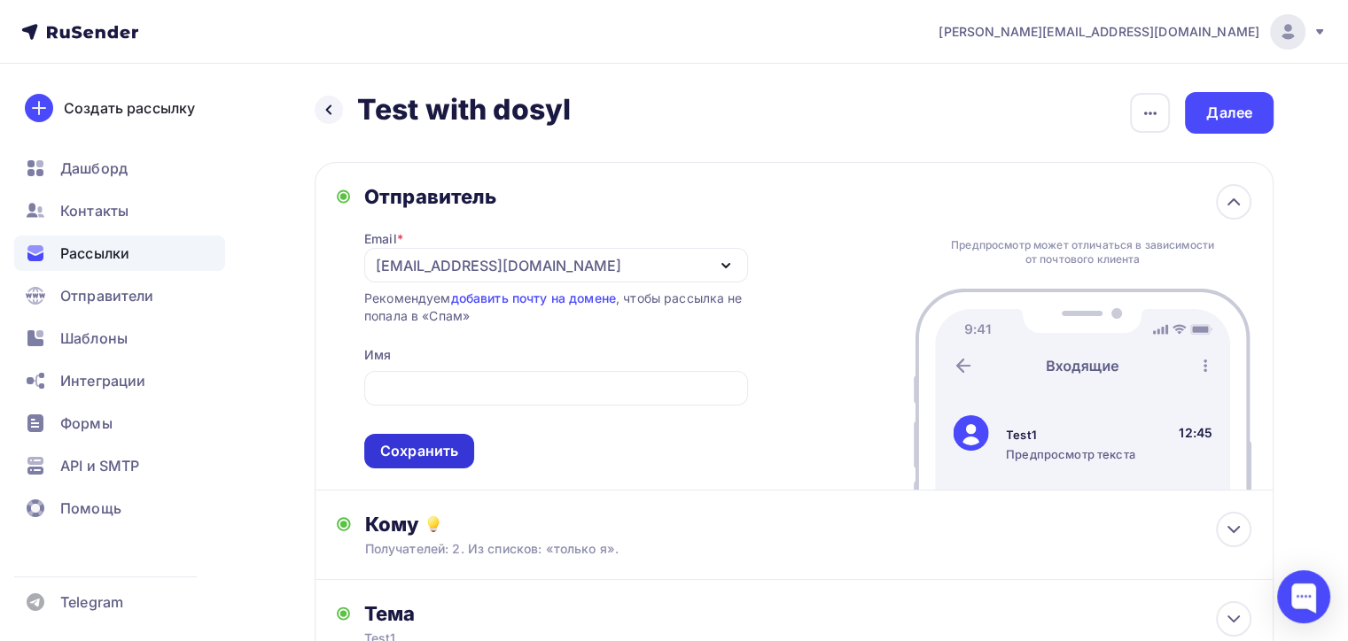
click at [407, 456] on div "Сохранить" at bounding box center [419, 451] width 78 height 20
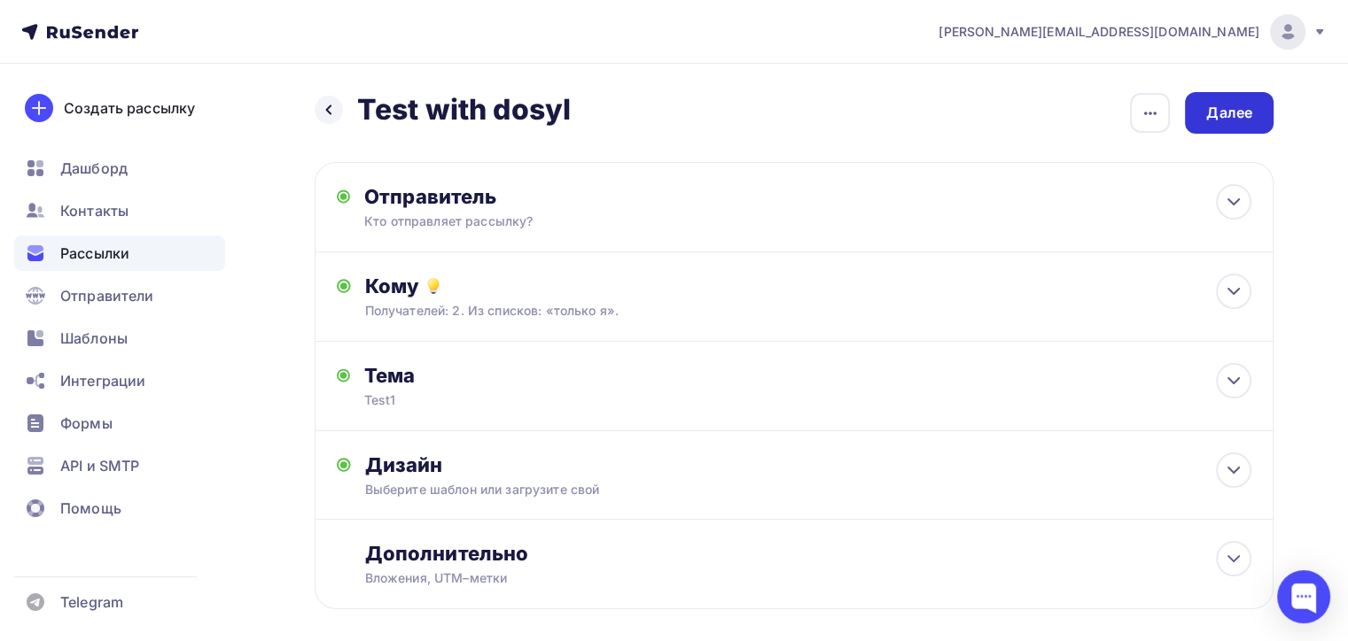
click at [1233, 107] on div "Далее" at bounding box center [1229, 113] width 46 height 20
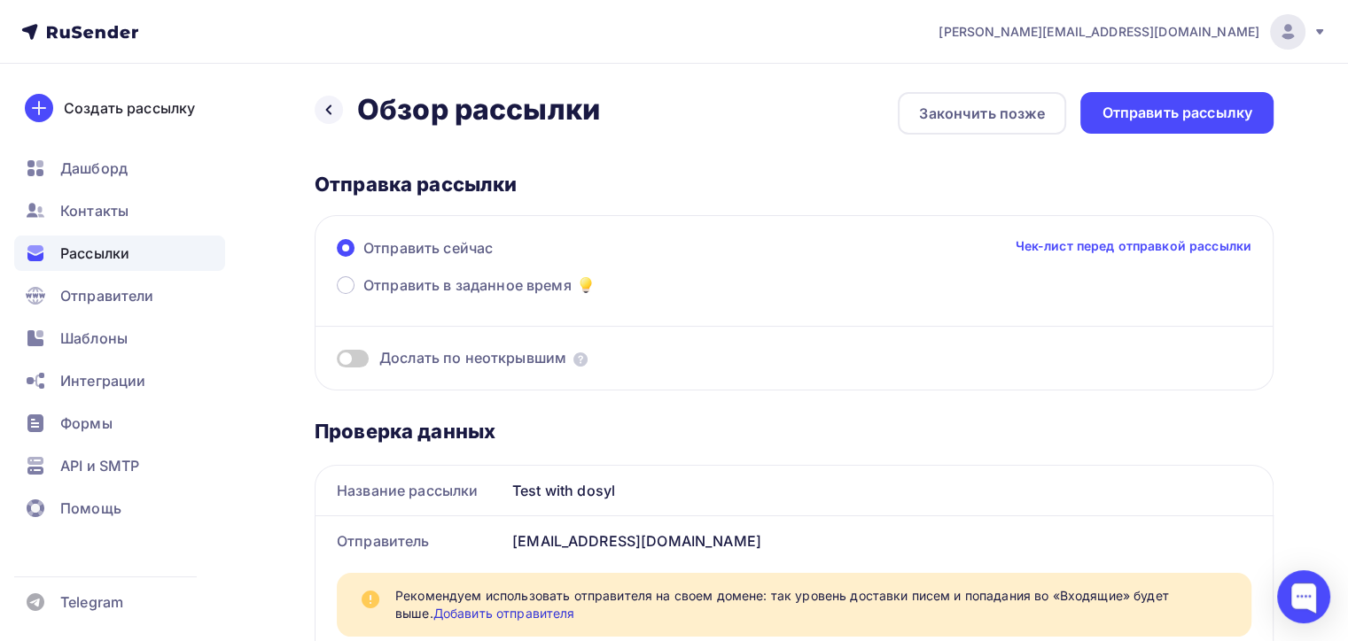
click at [368, 355] on div "Дослать по неоткрывшим" at bounding box center [794, 358] width 914 height 20
click at [368, 355] on span at bounding box center [353, 359] width 32 height 18
click at [337, 361] on input "checkbox" at bounding box center [337, 361] width 0 height 0
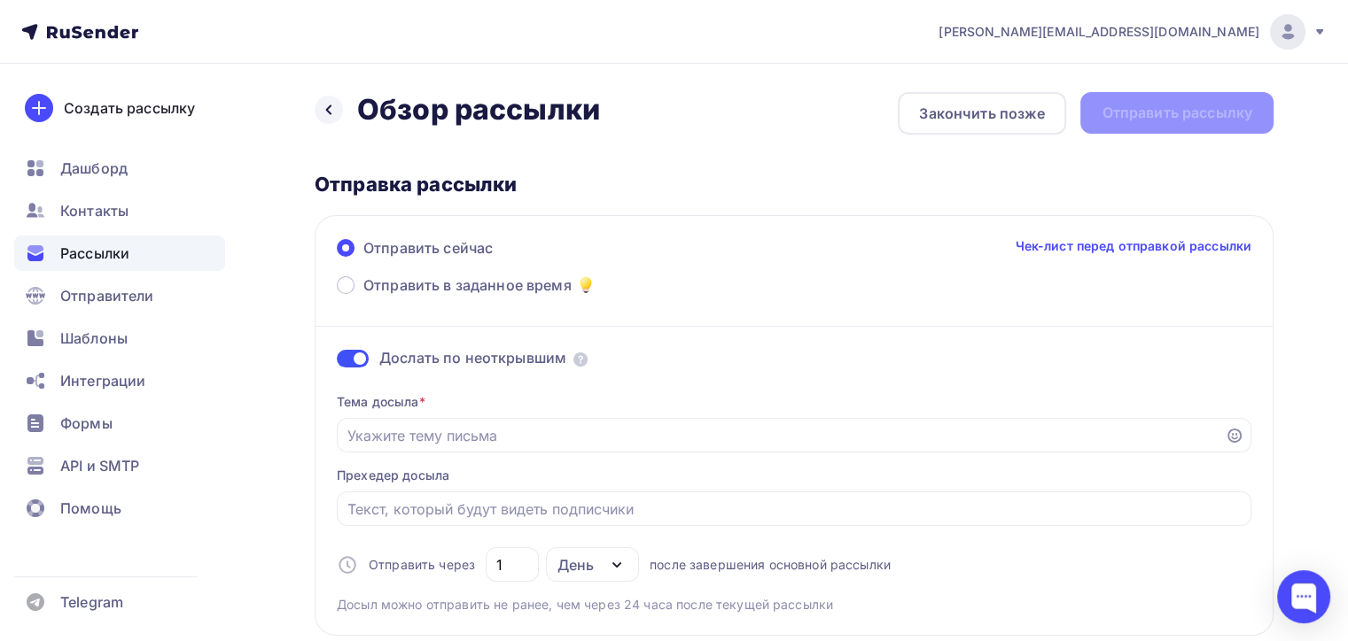
scroll to position [82, 0]
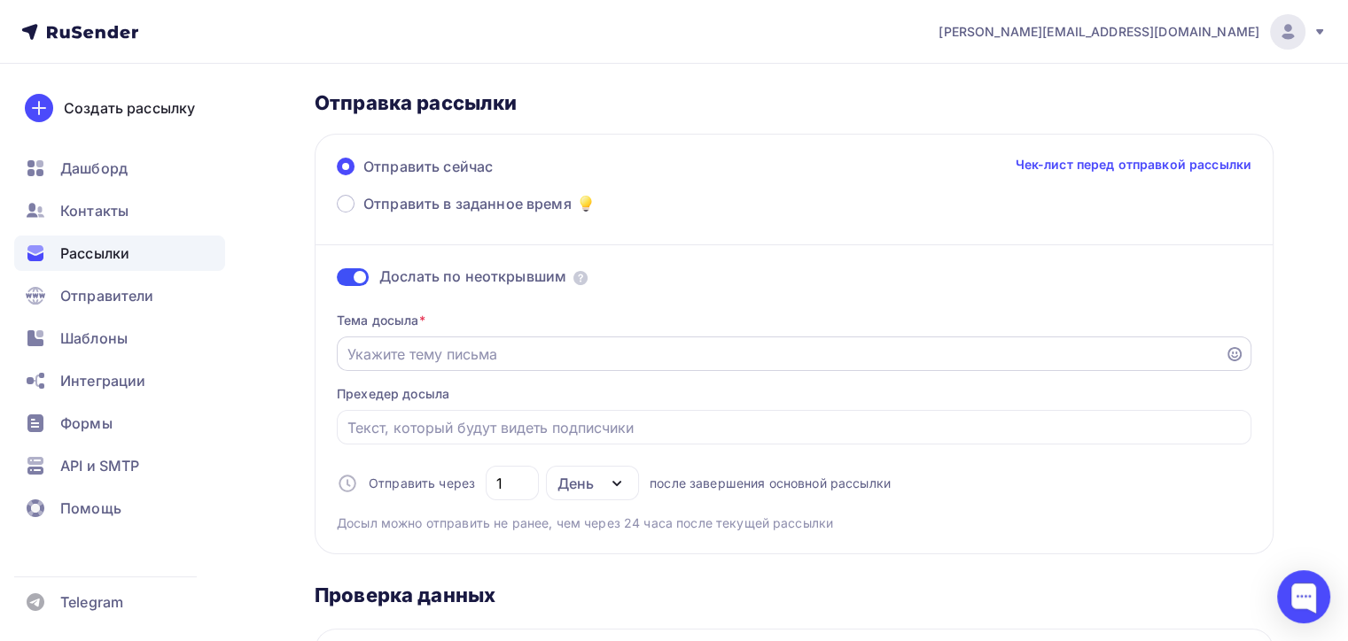
click at [386, 344] on input "Отправить в заданное время" at bounding box center [780, 354] width 867 height 21
type input "Ntcn2"
click at [413, 411] on div at bounding box center [794, 427] width 914 height 35
click at [414, 411] on div at bounding box center [794, 427] width 914 height 35
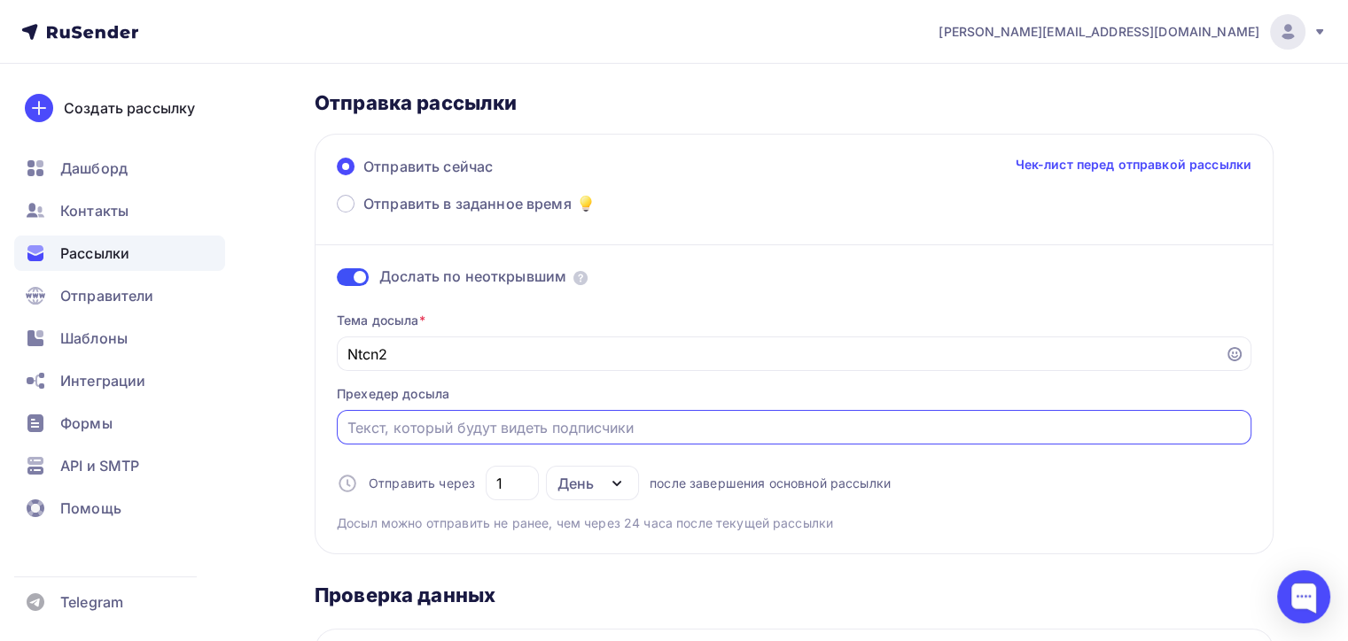
click at [387, 425] on input "Отправить в заданное время" at bounding box center [794, 427] width 894 height 21
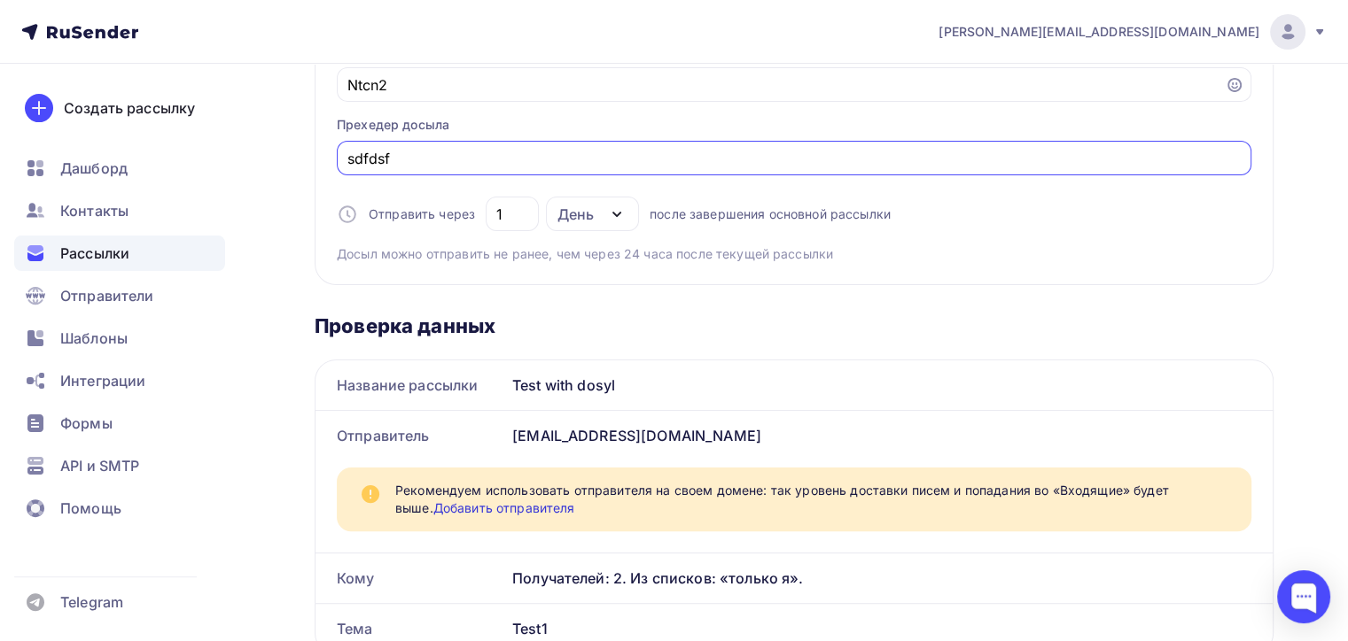
scroll to position [0, 0]
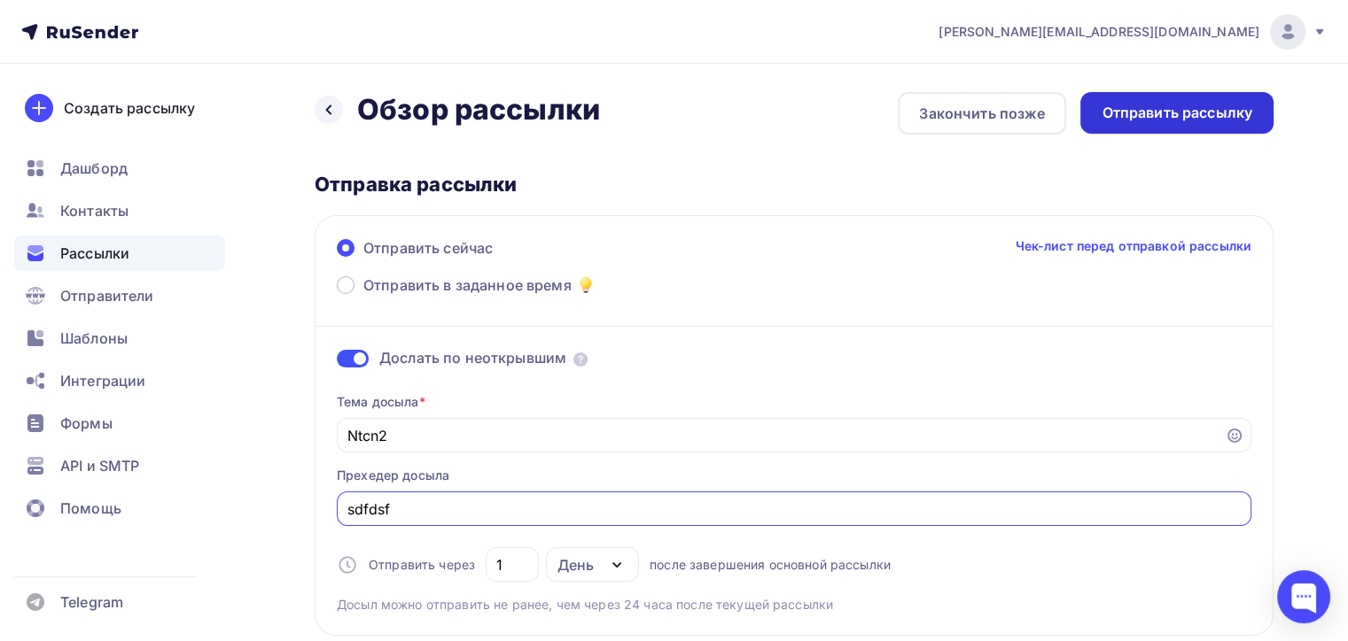
type input "sdfdsf"
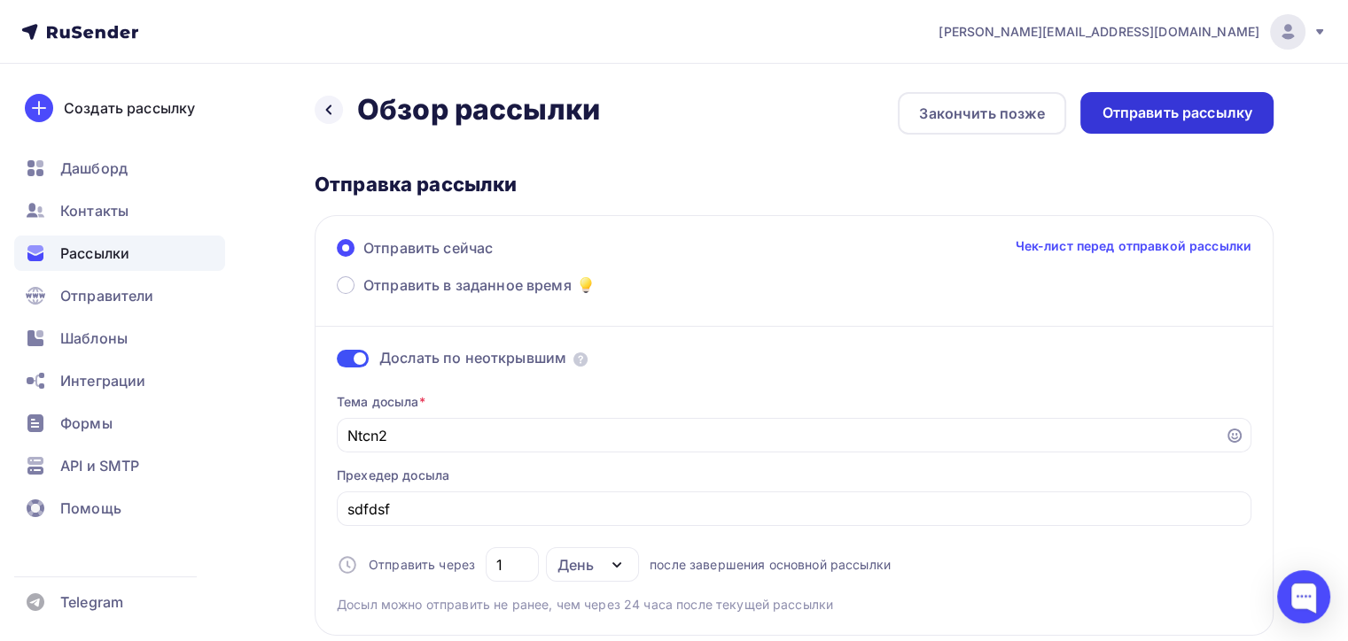
click at [1125, 117] on div "Отправить рассылку" at bounding box center [1176, 113] width 151 height 20
